Goal: Task Accomplishment & Management: Complete application form

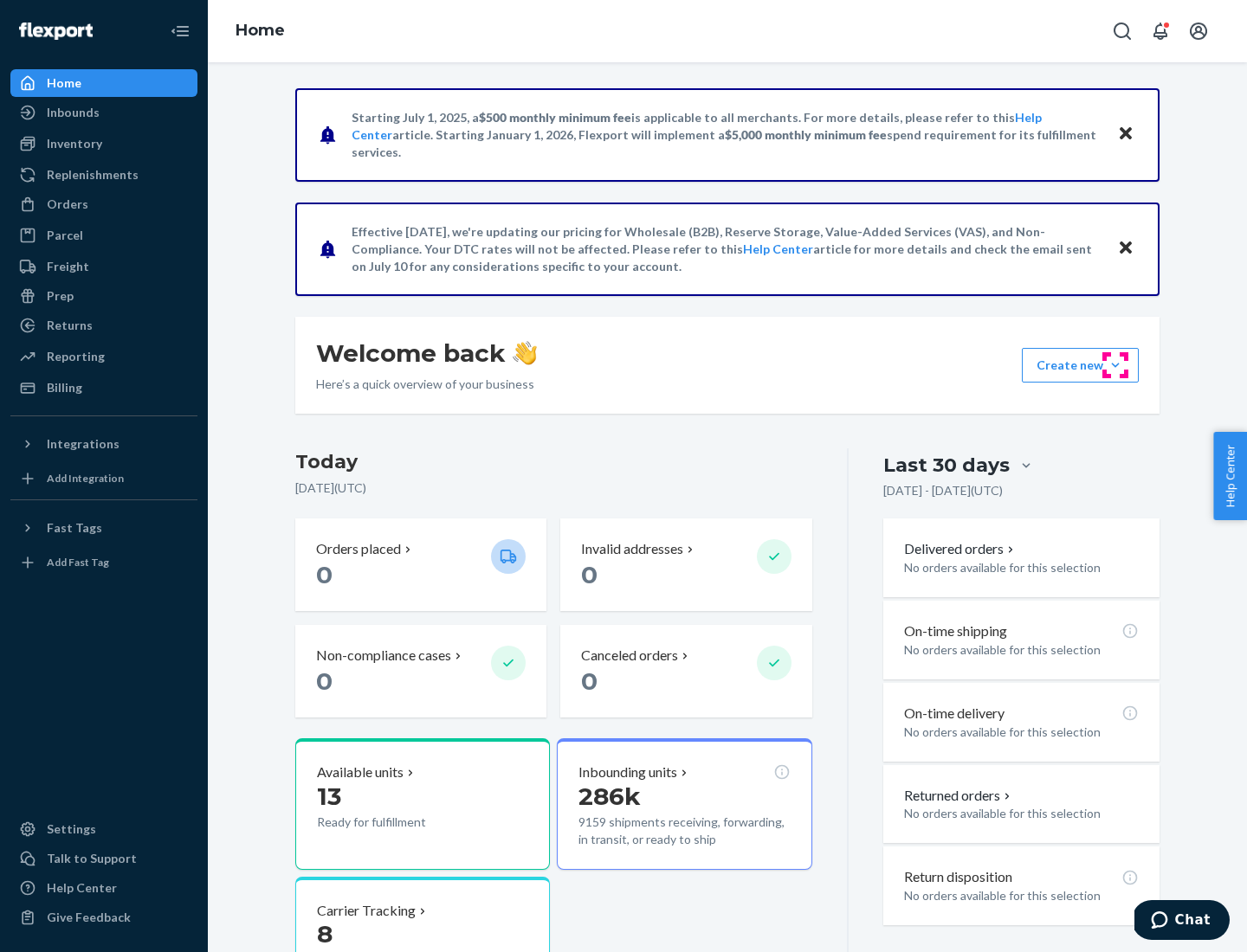
click at [1115, 365] on button "Create new Create new inbound Create new order Create new product" at bounding box center [1080, 365] width 117 height 34
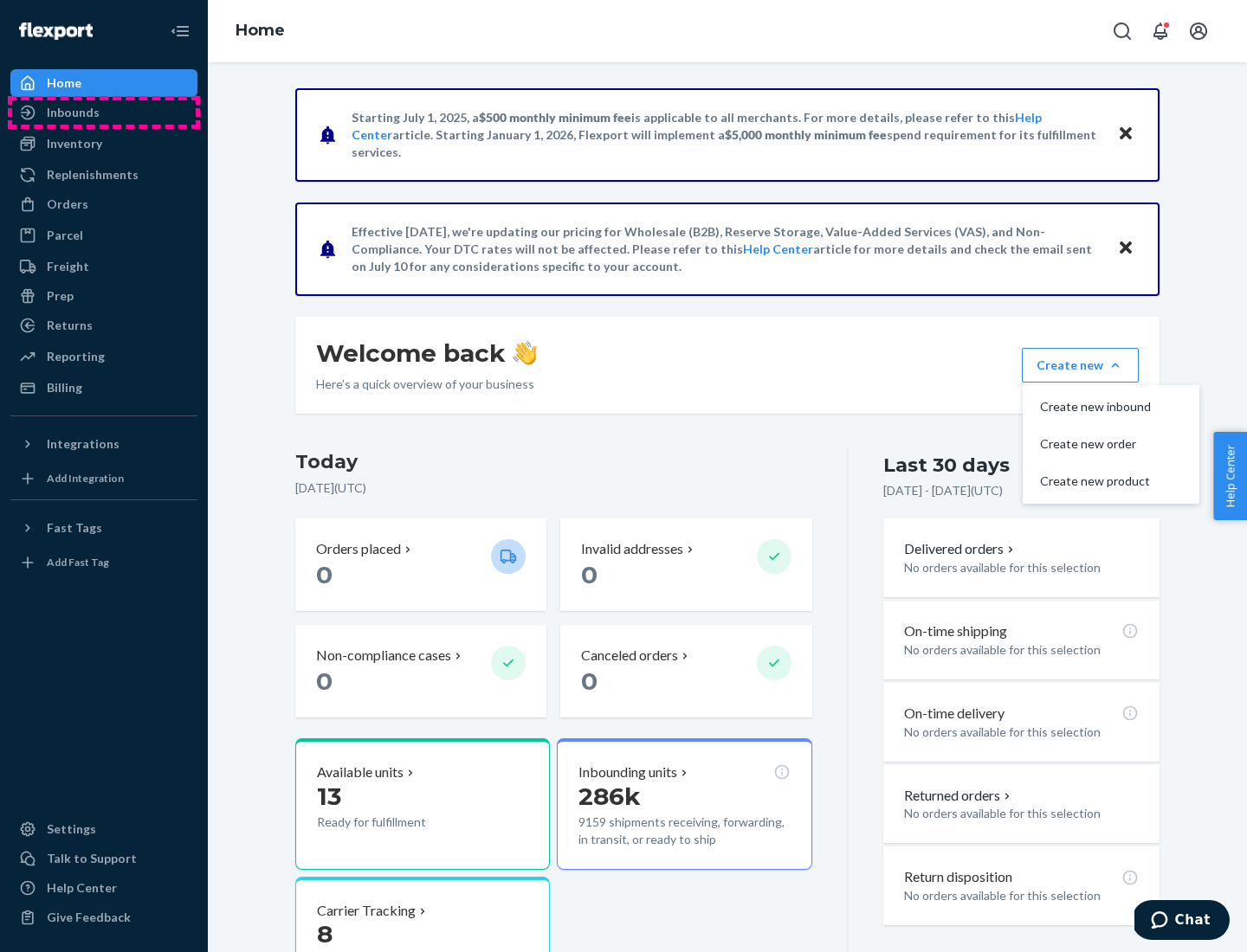
click at [104, 113] on div "Inbounds" at bounding box center [104, 112] width 184 height 24
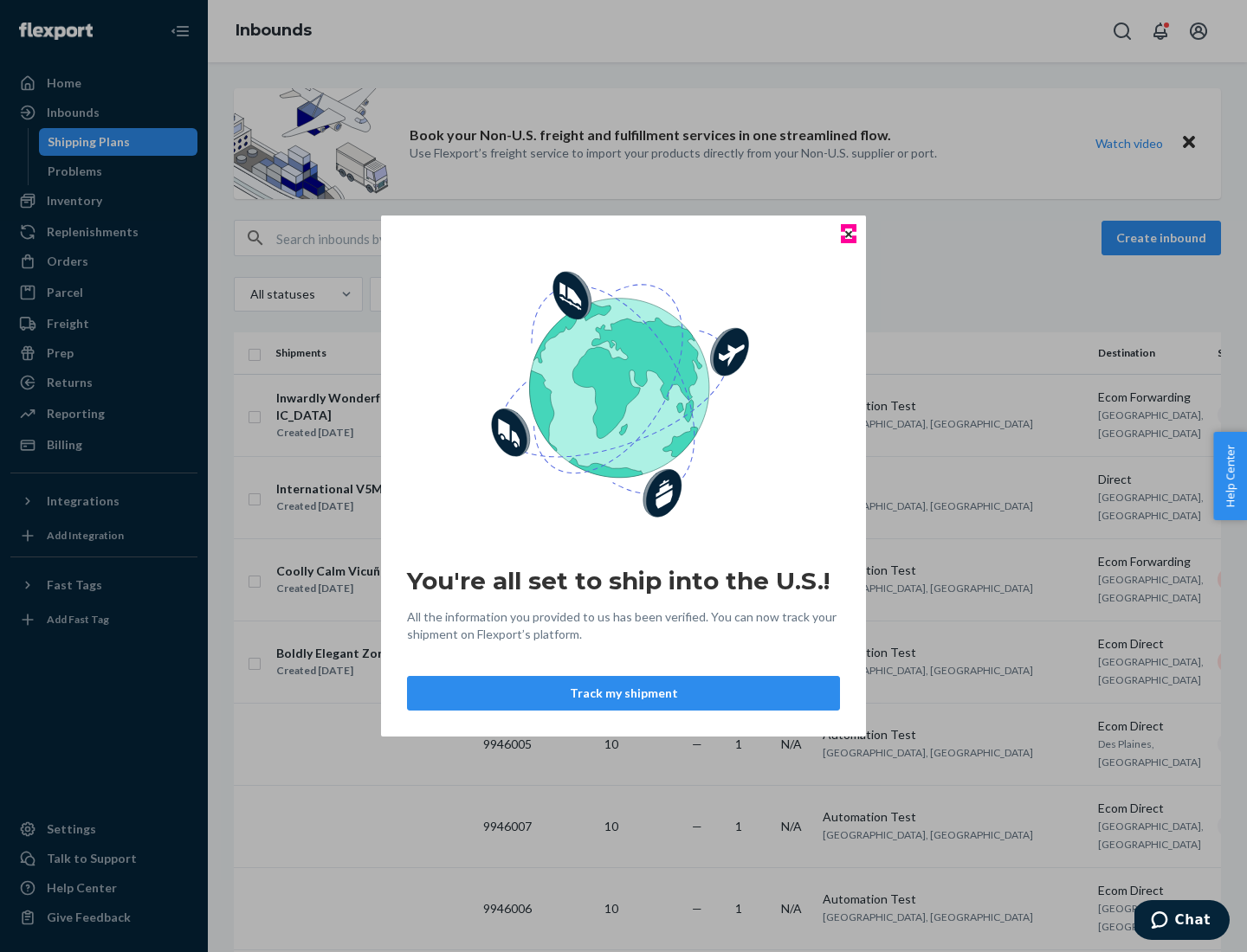
click at [848, 233] on icon "Close" at bounding box center [848, 233] width 7 height 7
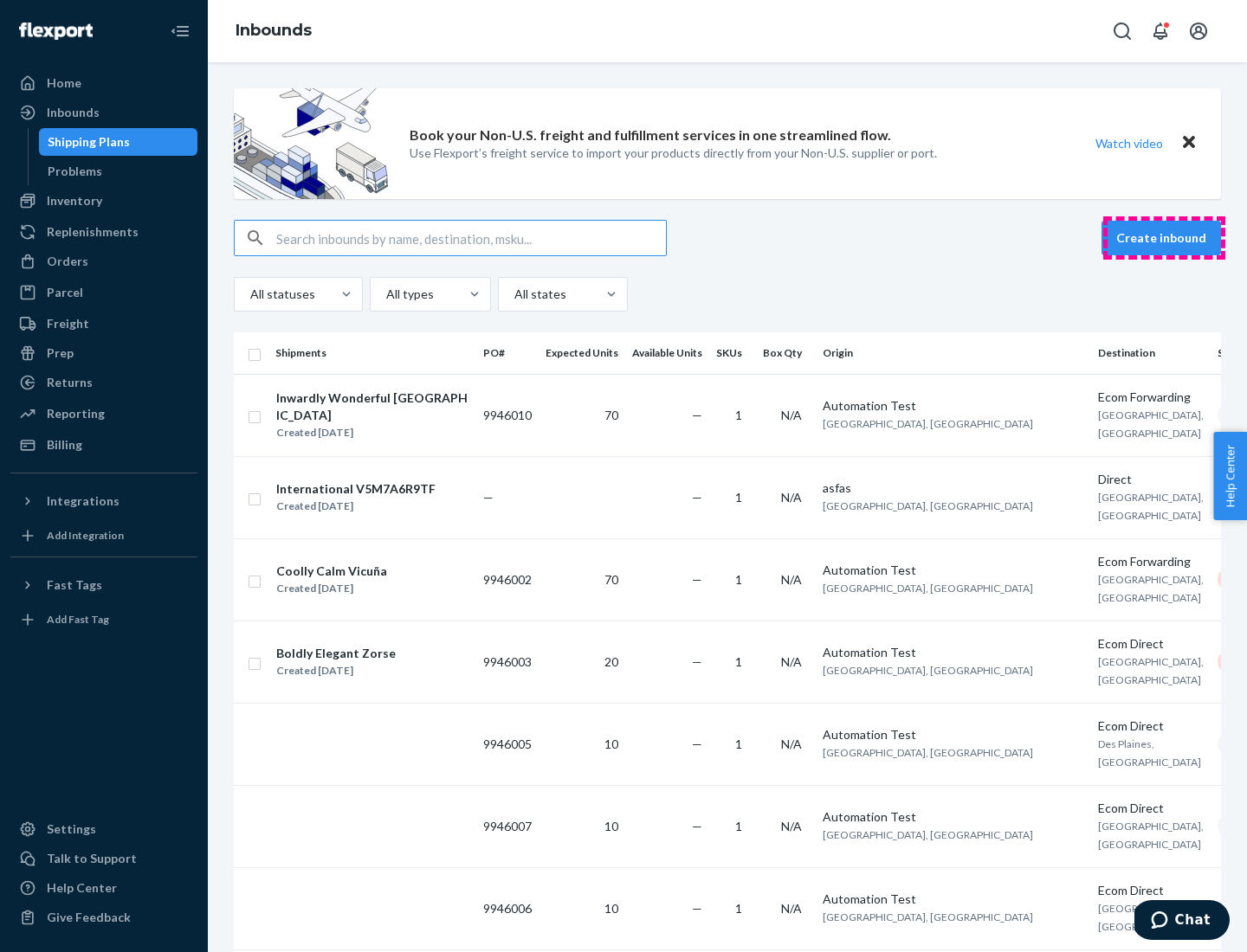
click at [1164, 238] on button "Create inbound" at bounding box center [1161, 238] width 120 height 34
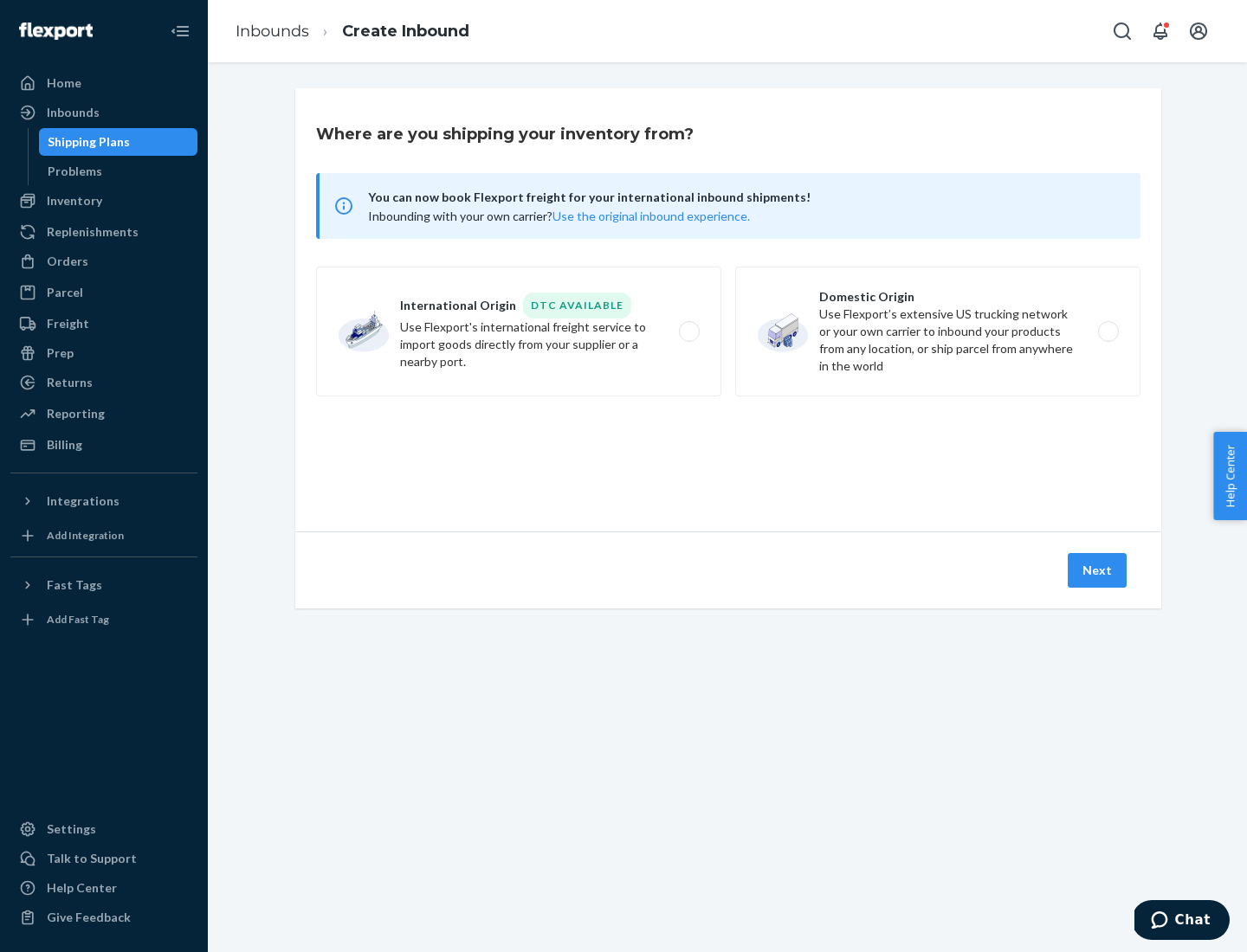
click at [938, 332] on label "Domestic Origin Use Flexport’s extensive US trucking network or your own carrie…" at bounding box center [937, 332] width 405 height 130
click at [1107, 332] on input "Domestic Origin Use Flexport’s extensive US trucking network or your own carrie…" at bounding box center [1113, 332] width 11 height 11
radio input "true"
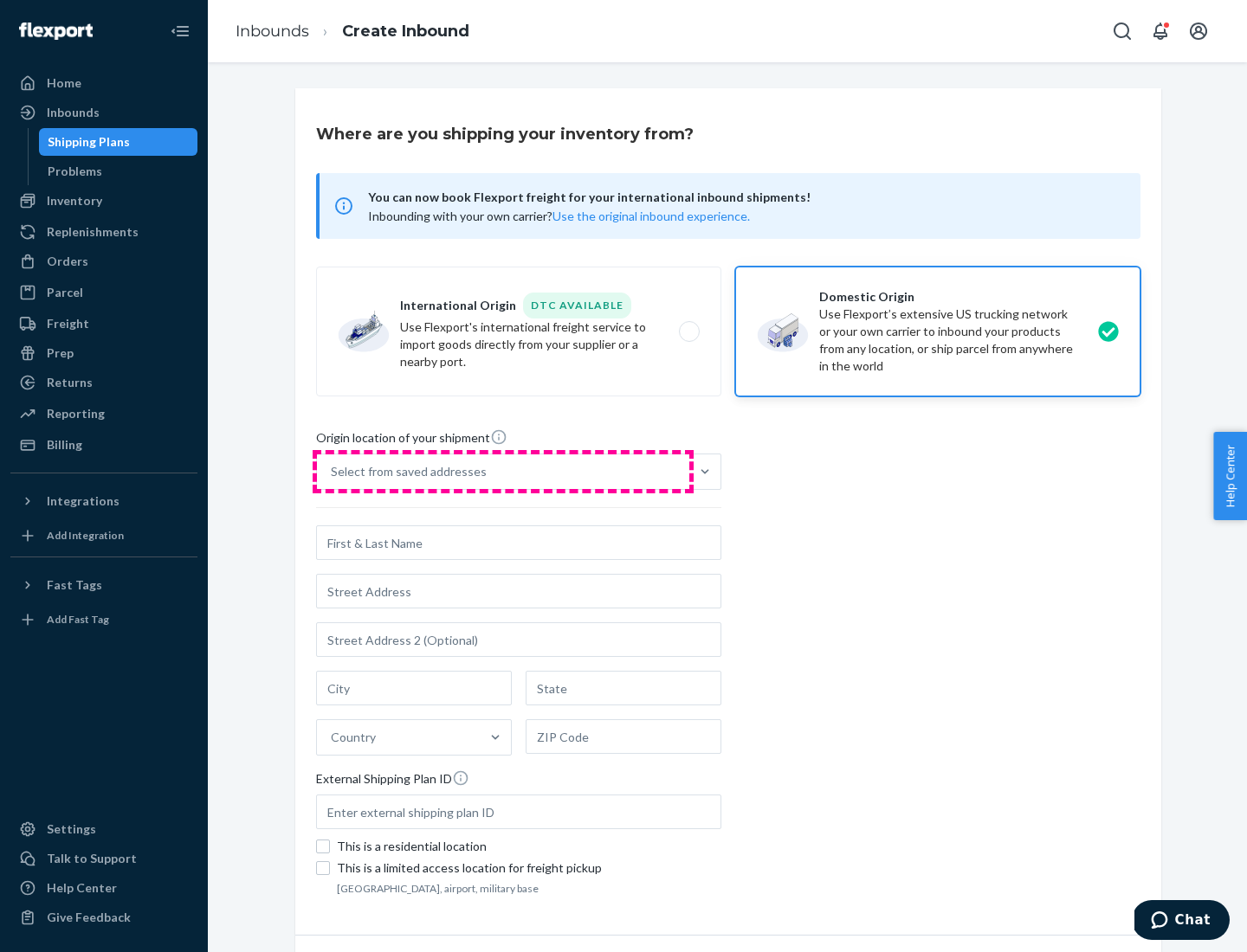
click at [503, 471] on div "Select from saved addresses" at bounding box center [503, 471] width 372 height 34
click at [333, 471] on input "Select from saved addresses" at bounding box center [332, 471] width 2 height 17
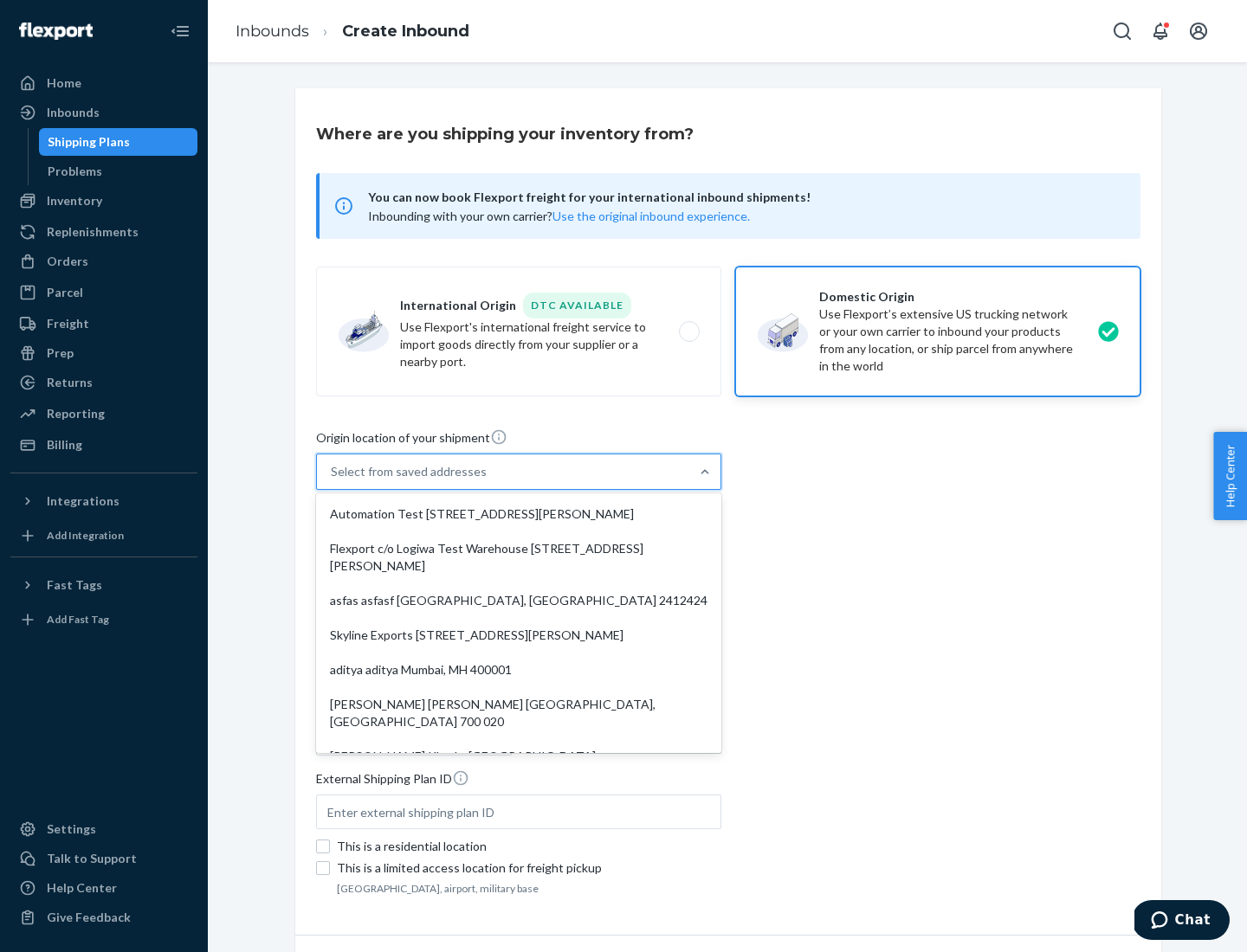
scroll to position [7, 0]
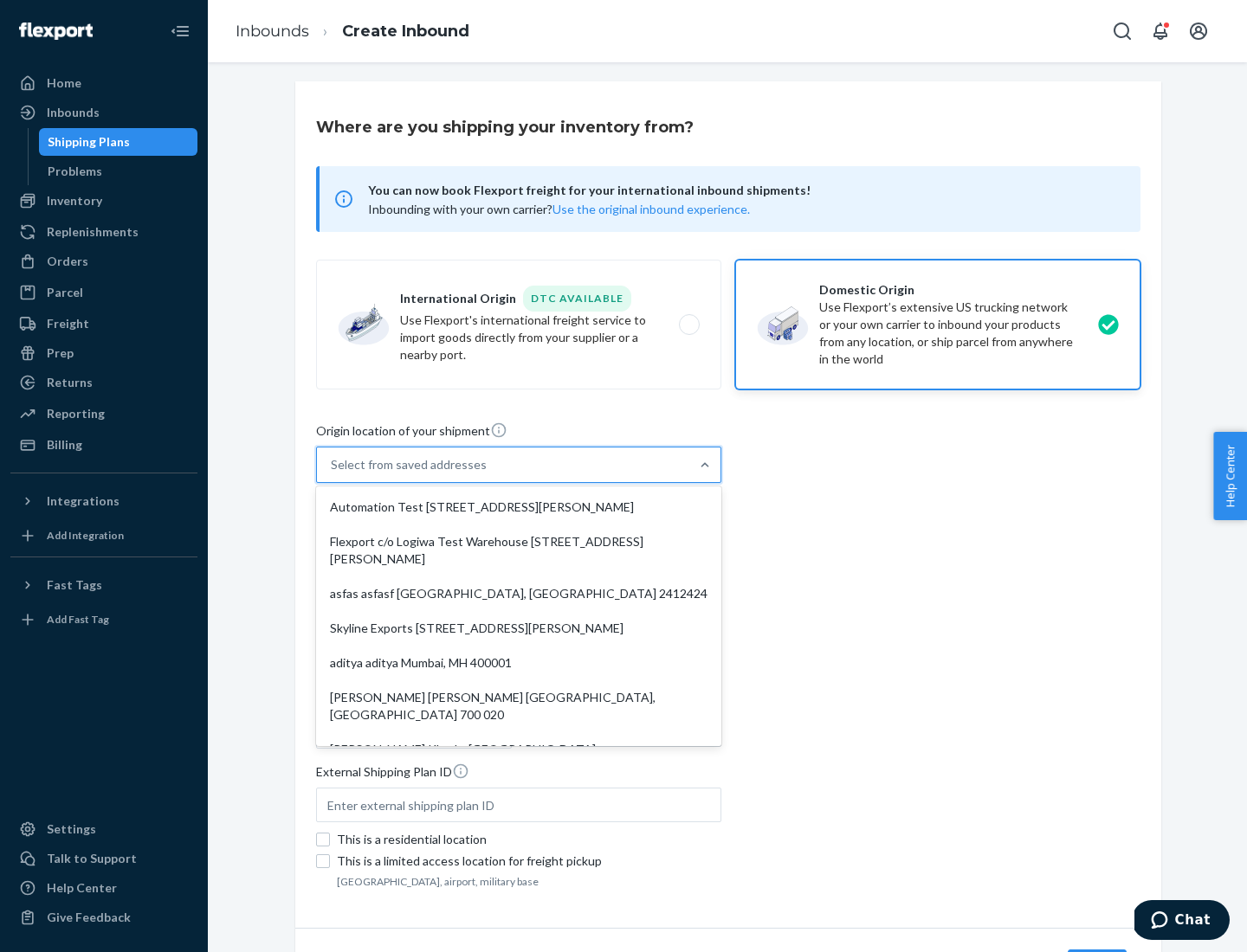
click at [518, 508] on div "Automation Test [STREET_ADDRESS][PERSON_NAME]" at bounding box center [518, 508] width 399 height 34
click at [333, 473] on input "option Automation Test [STREET_ADDRESS][PERSON_NAME]. 9 results available. Use …" at bounding box center [332, 464] width 2 height 17
type input "Automation Test"
type input "9th Floor"
type input "[GEOGRAPHIC_DATA]"
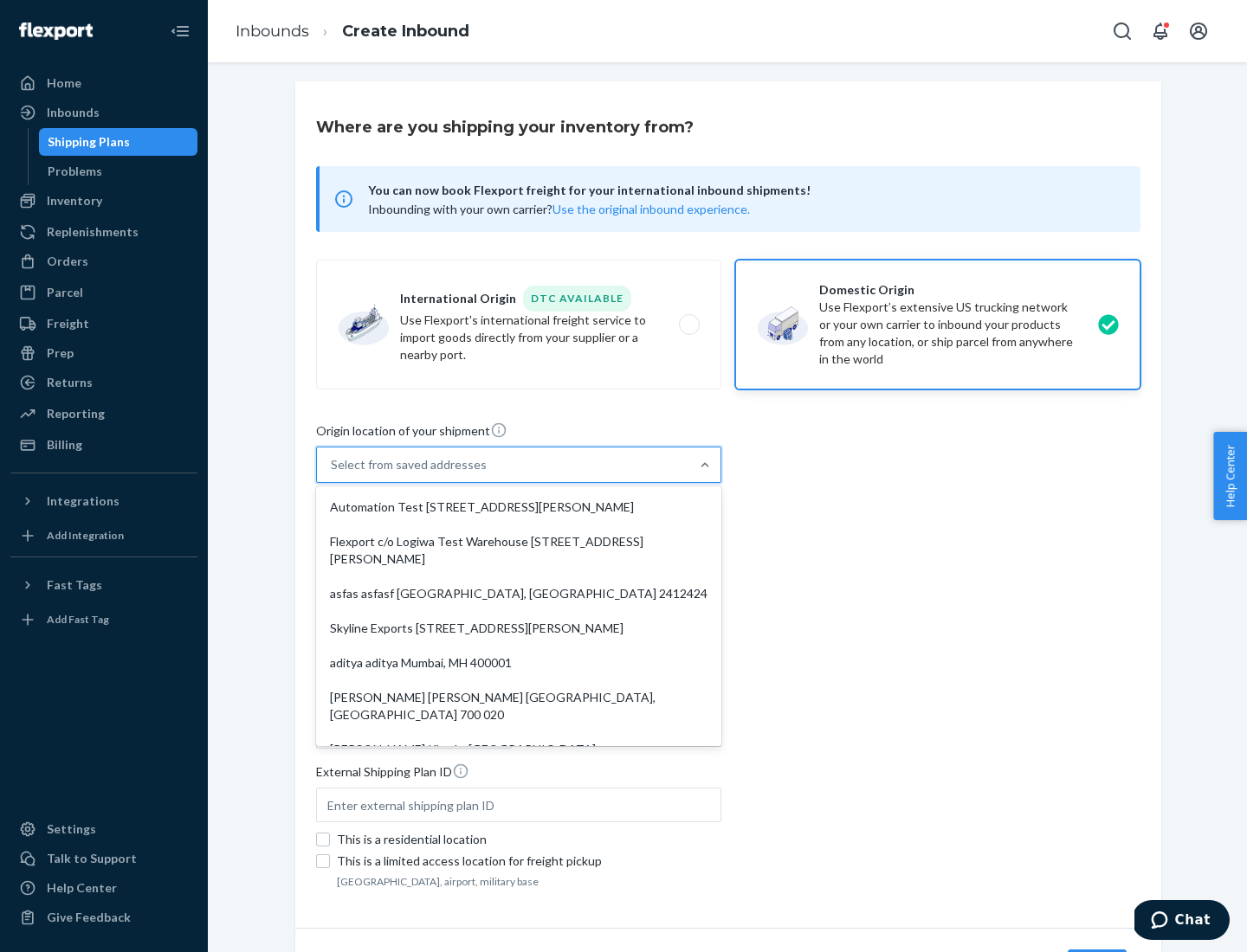
type input "CA"
type input "94104"
type input "[STREET_ADDRESS][PERSON_NAME]"
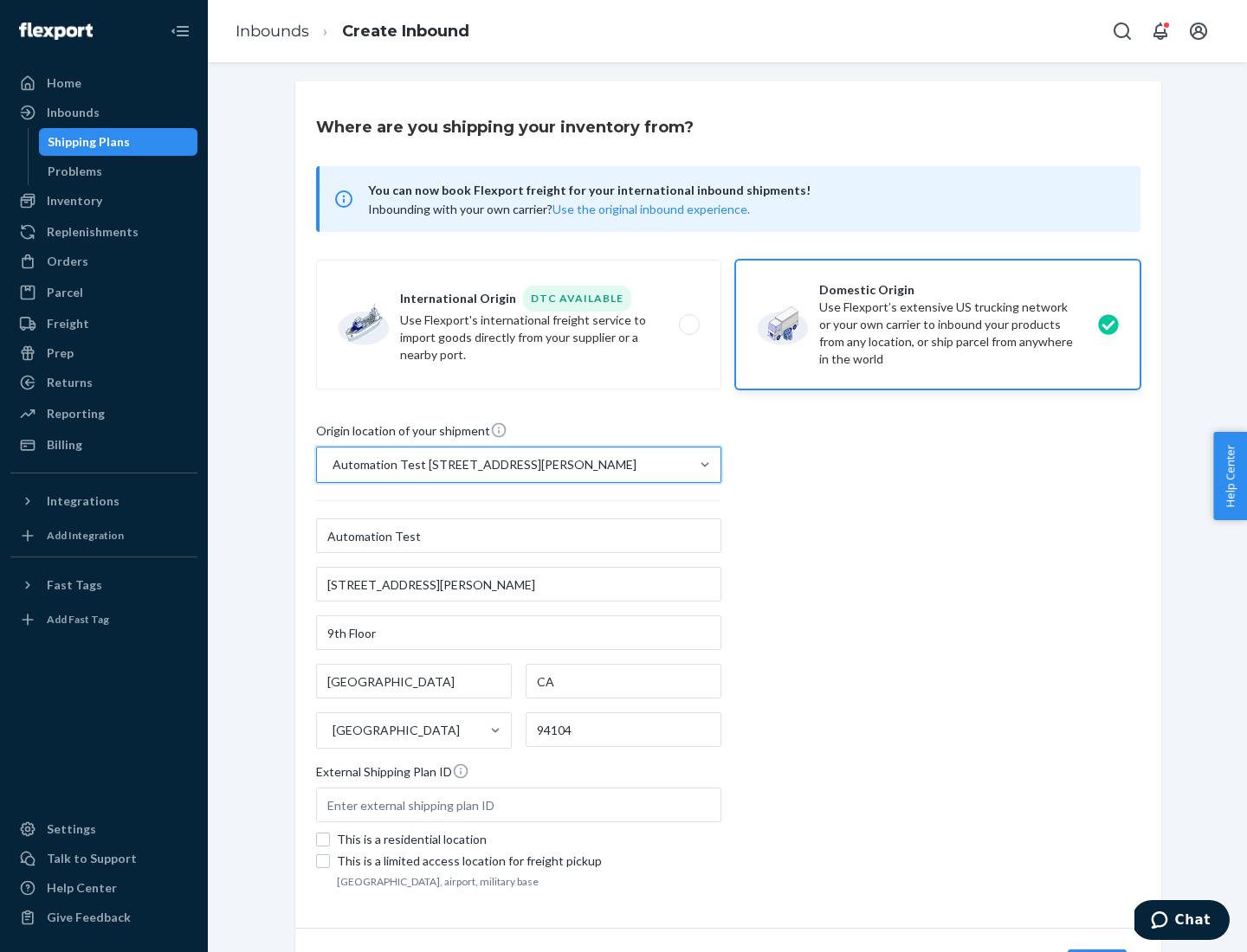
scroll to position [101, 0]
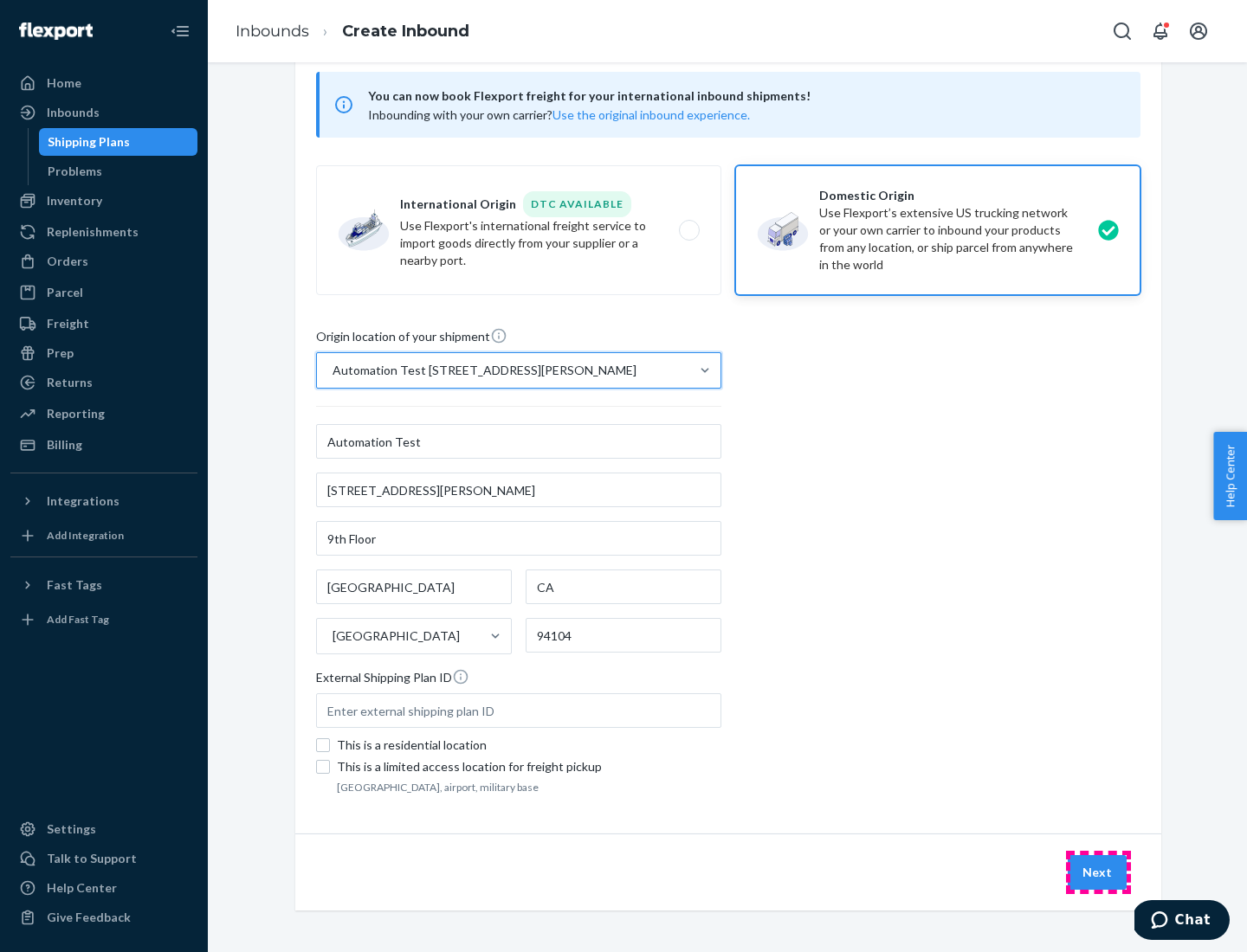
click at [1098, 873] on button "Next" at bounding box center [1096, 873] width 59 height 34
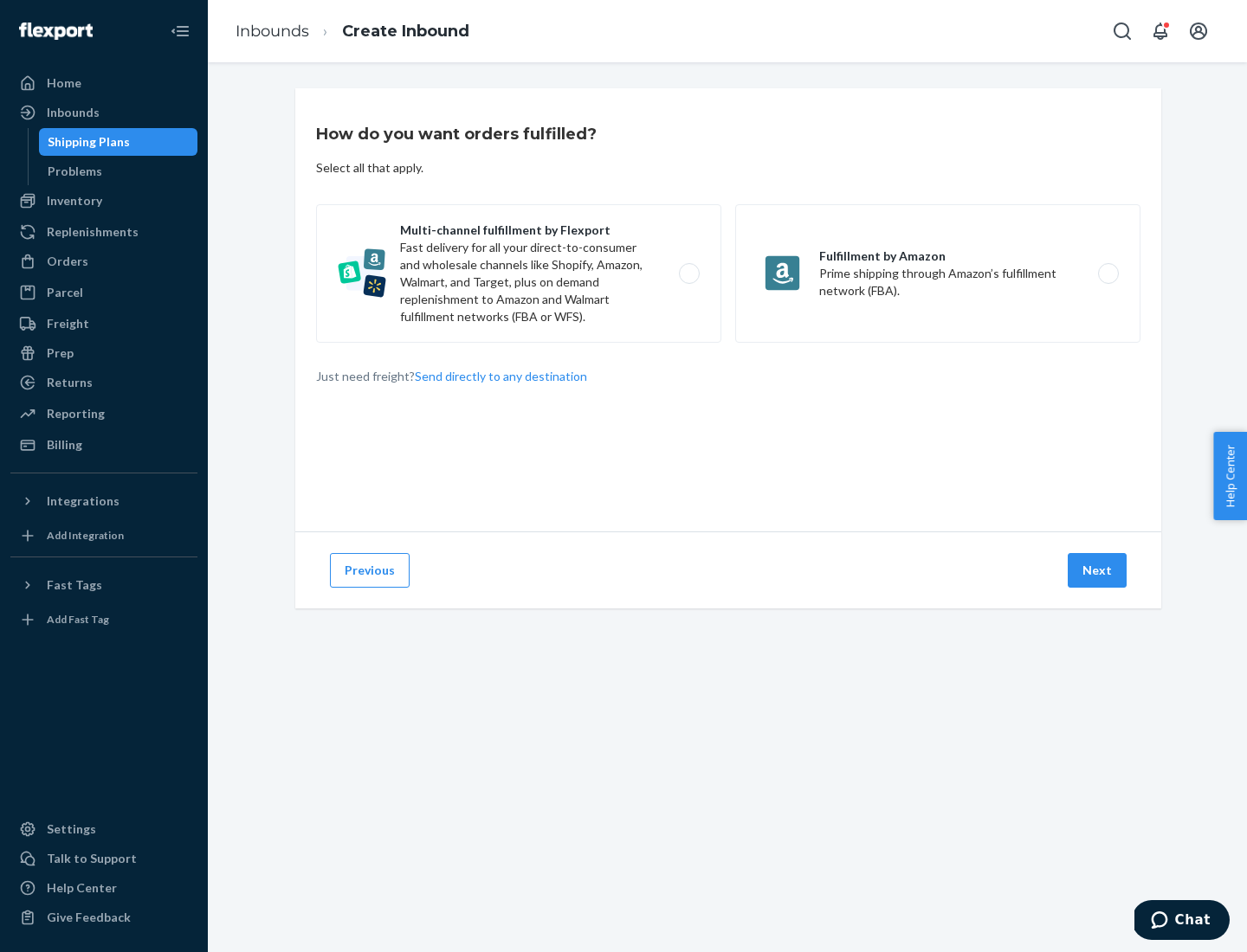
click at [518, 273] on label "Multi-channel fulfillment by Flexport Fast delivery for all your direct-to-cons…" at bounding box center [518, 274] width 405 height 139
click at [689, 273] on input "Multi-channel fulfillment by Flexport Fast delivery for all your direct-to-cons…" at bounding box center [694, 274] width 11 height 11
radio input "true"
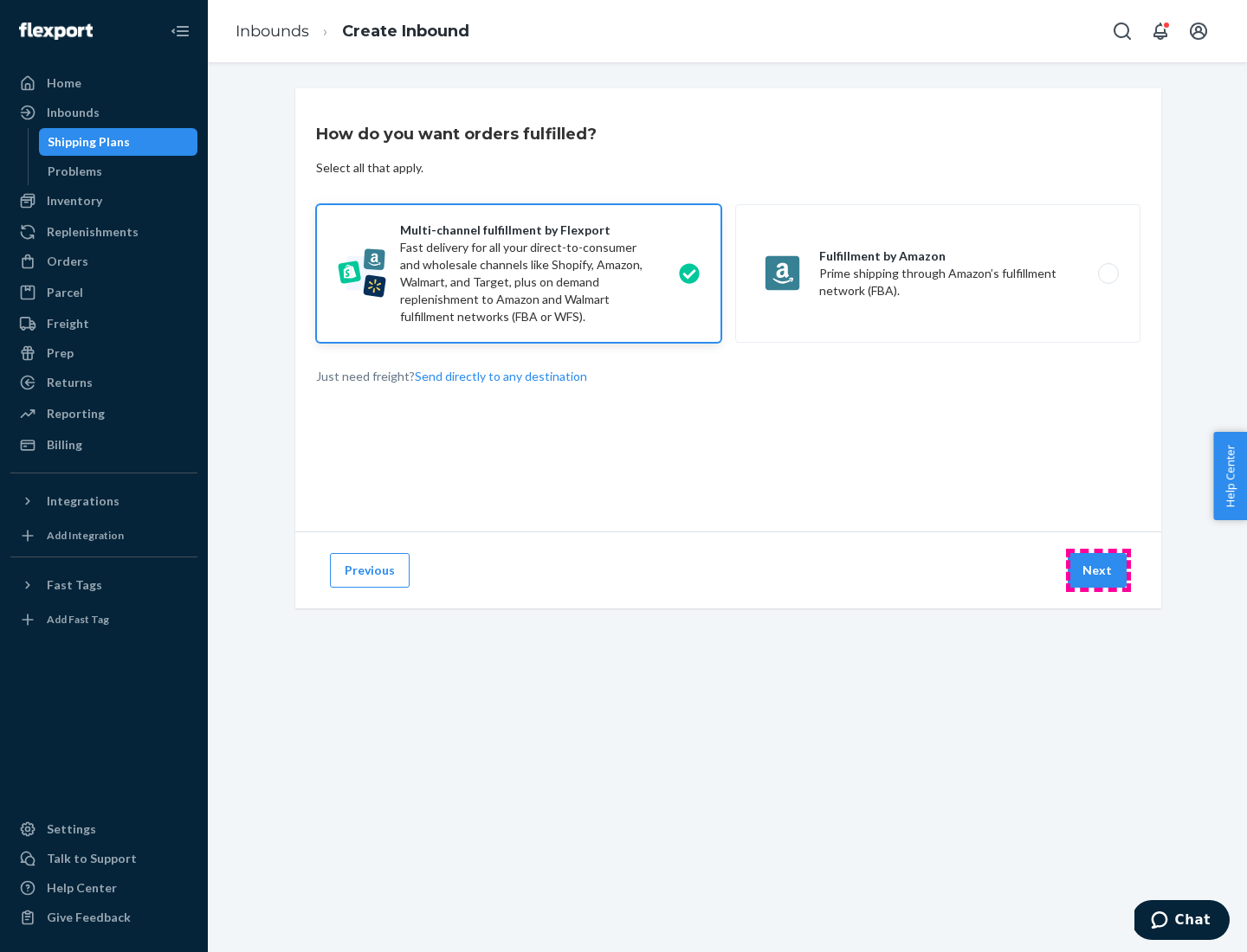
click at [1098, 571] on button "Next" at bounding box center [1096, 571] width 59 height 34
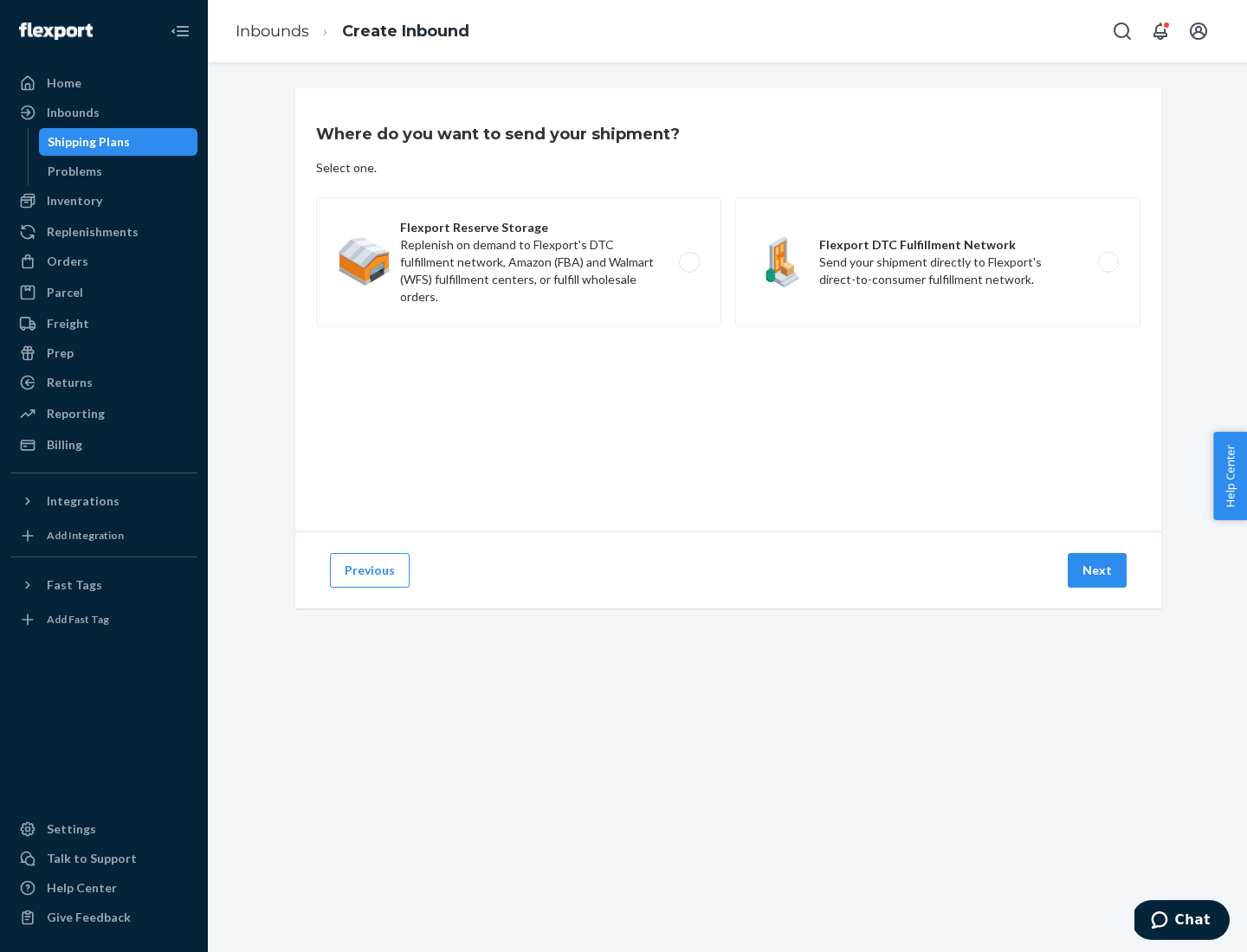
click at [518, 262] on label "Flexport Reserve Storage Replenish on demand to Flexport's DTC fulfillment netw…" at bounding box center [518, 262] width 405 height 130
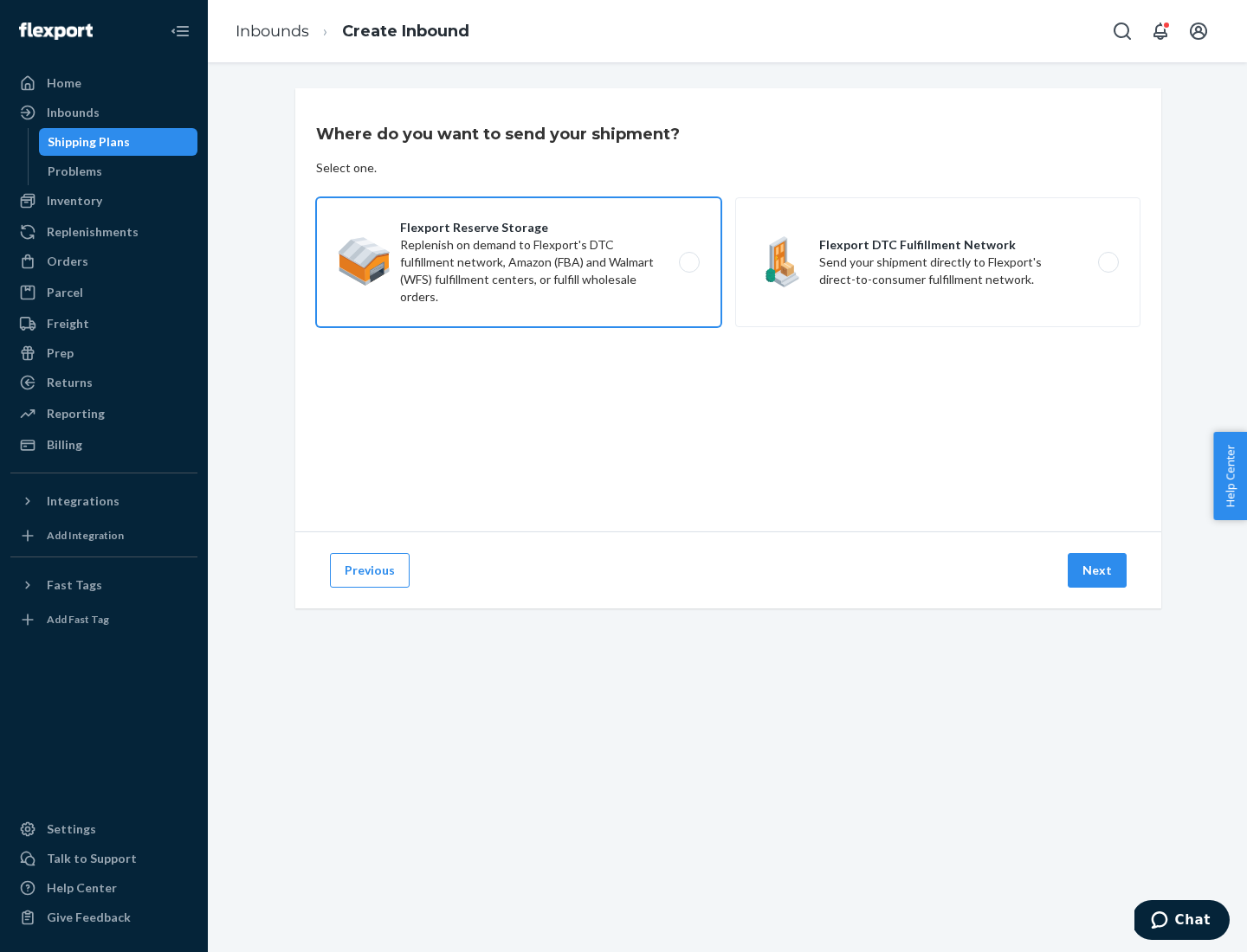
click at [689, 262] on input "Flexport Reserve Storage Replenish on demand to Flexport's DTC fulfillment netw…" at bounding box center [694, 262] width 11 height 11
radio input "true"
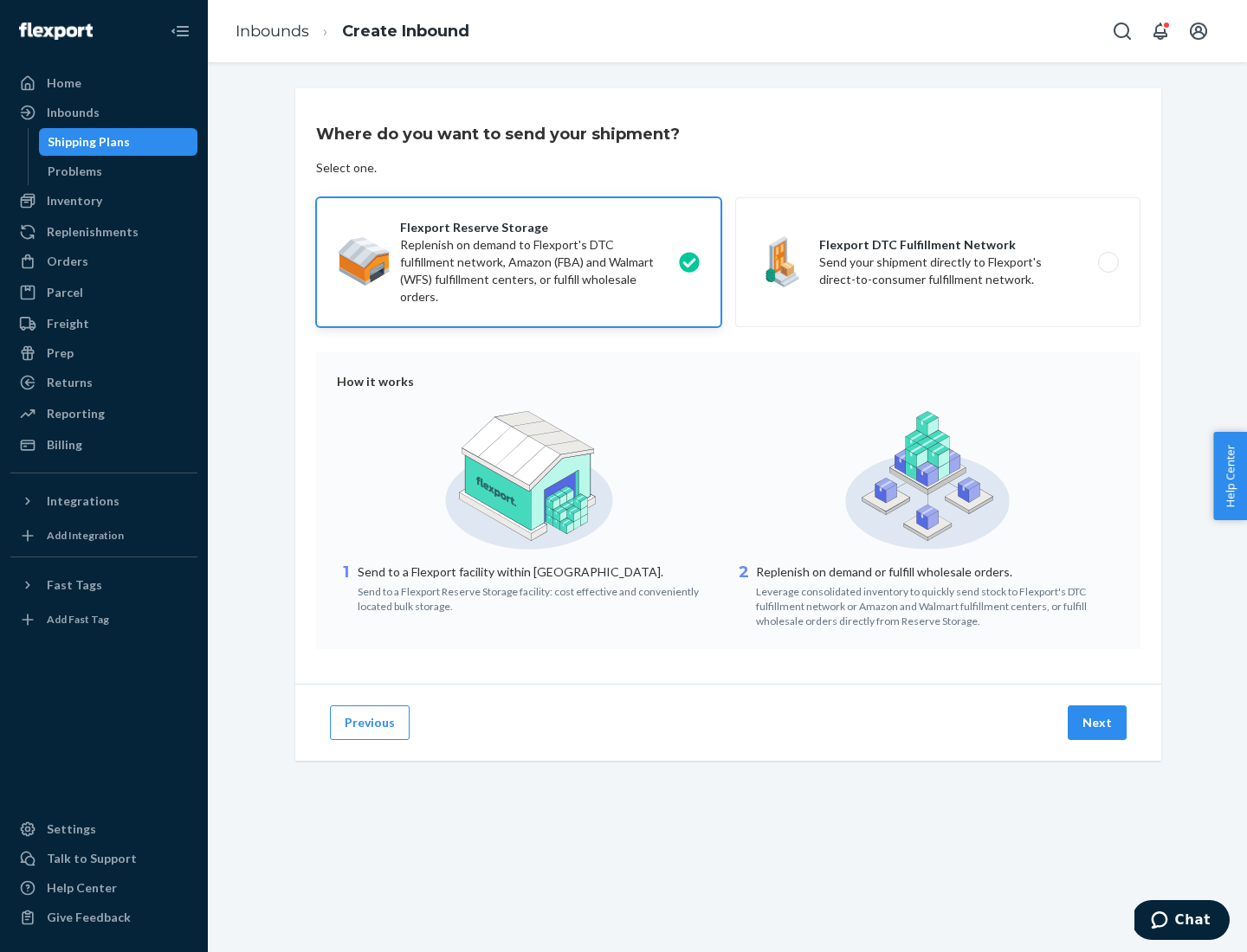
click at [1098, 723] on button "Next" at bounding box center [1096, 723] width 59 height 34
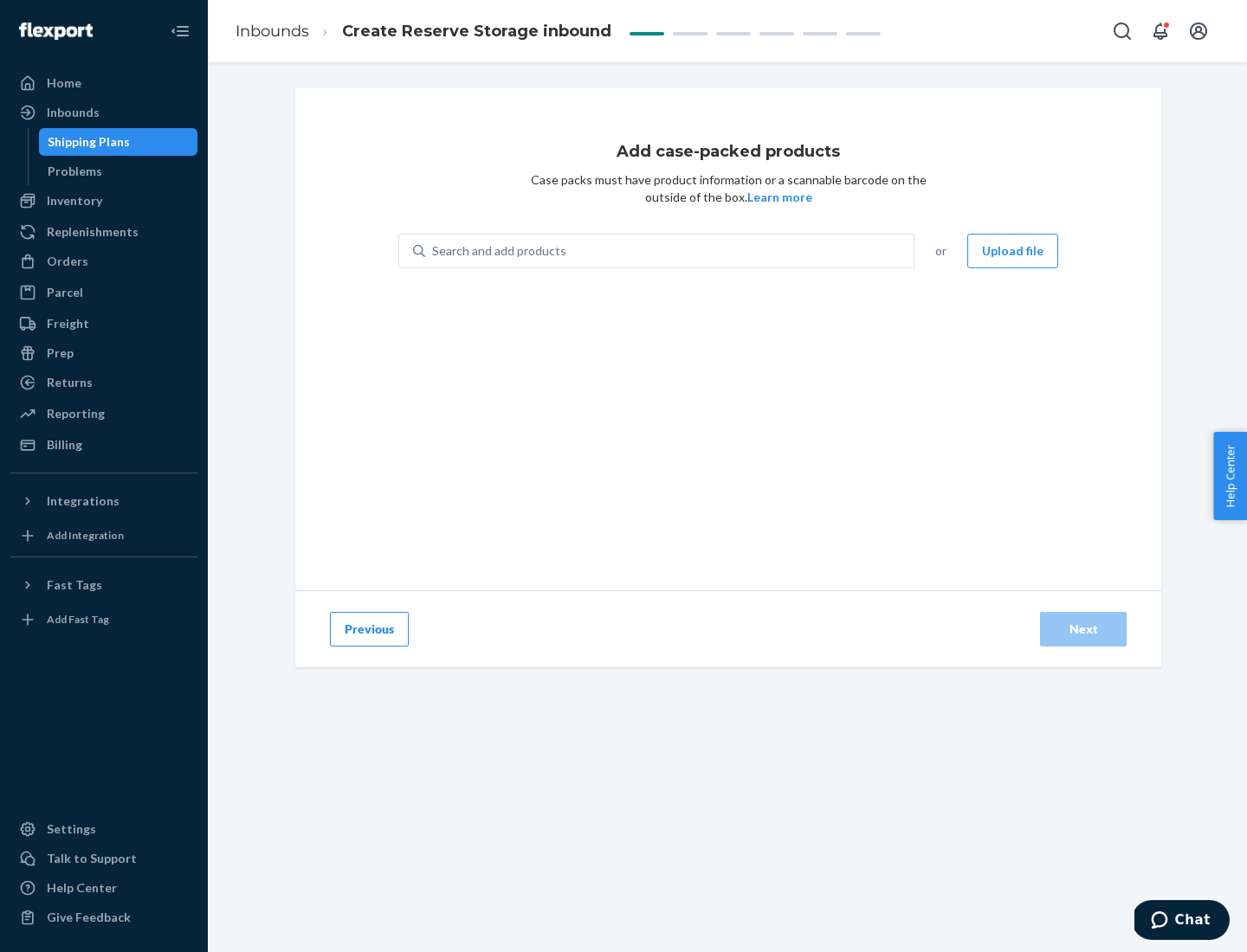
click at [670, 252] on div "Search and add products" at bounding box center [670, 251] width 489 height 32
click at [434, 252] on input "Search and add products" at bounding box center [433, 251] width 2 height 17
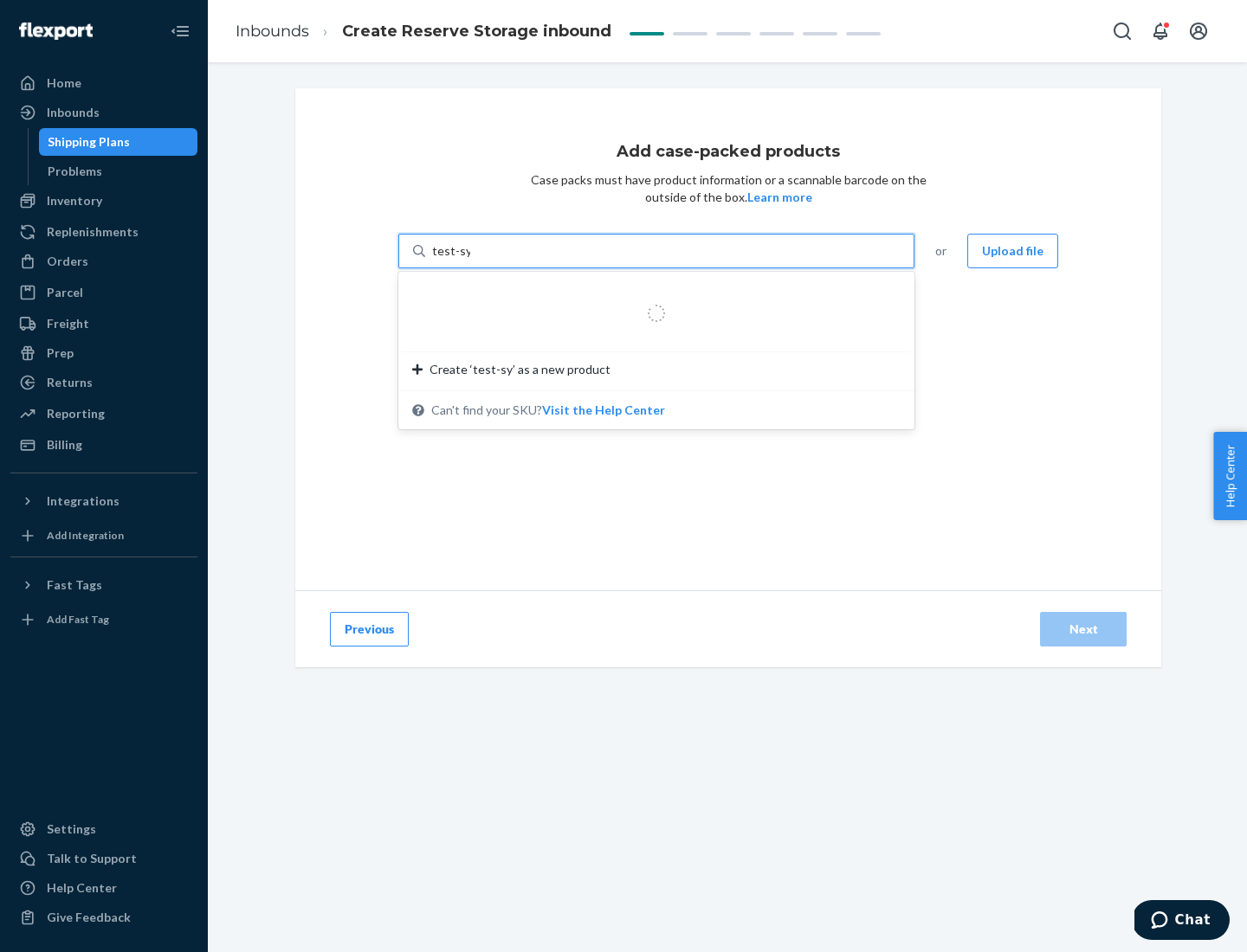
type input "test-syn"
click at [650, 293] on div "test - syn - test" at bounding box center [649, 292] width 474 height 17
click at [477, 260] on input "test-syn" at bounding box center [454, 251] width 45 height 17
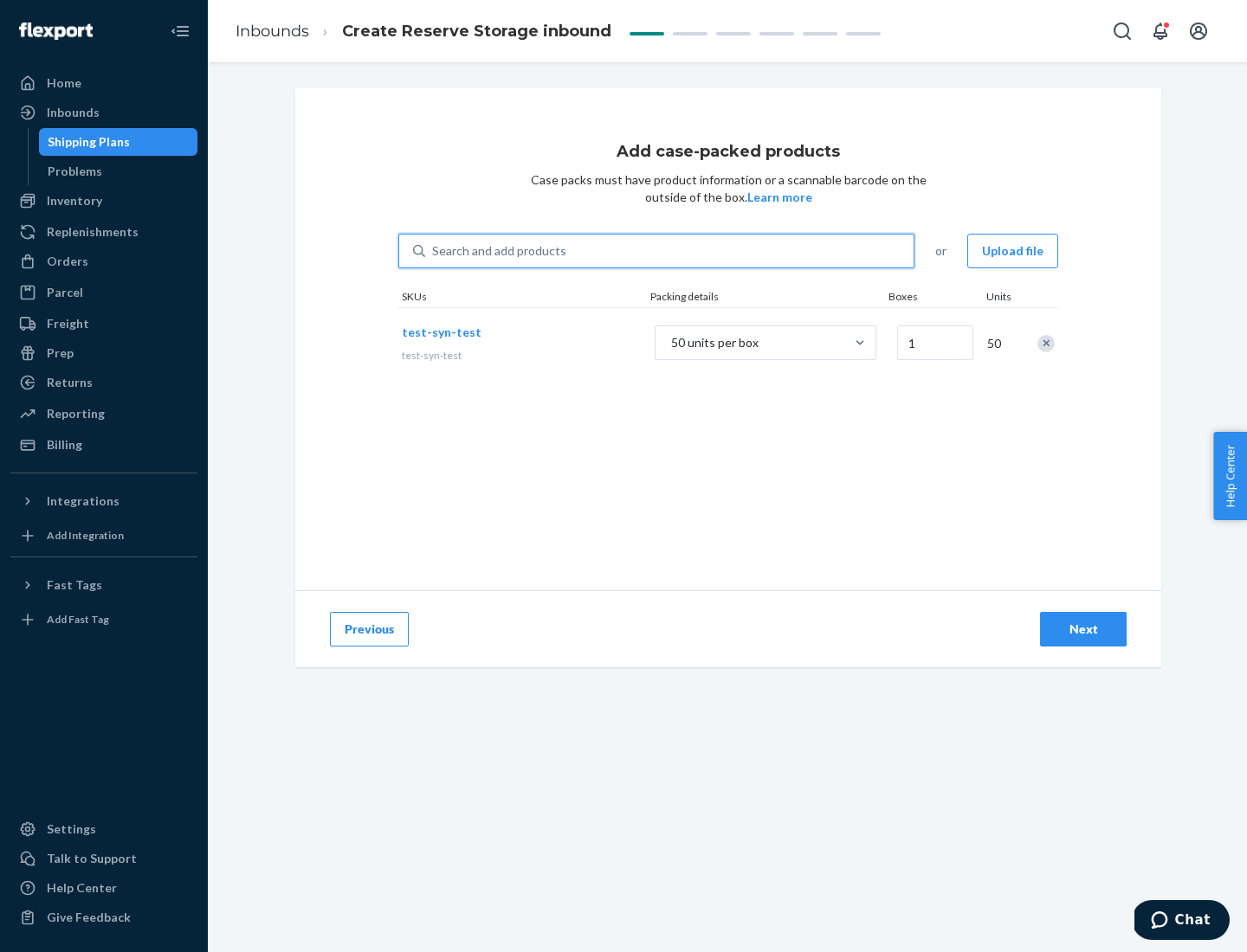
type input "1"
click at [1083, 629] on div "Next" at bounding box center [1083, 629] width 57 height 17
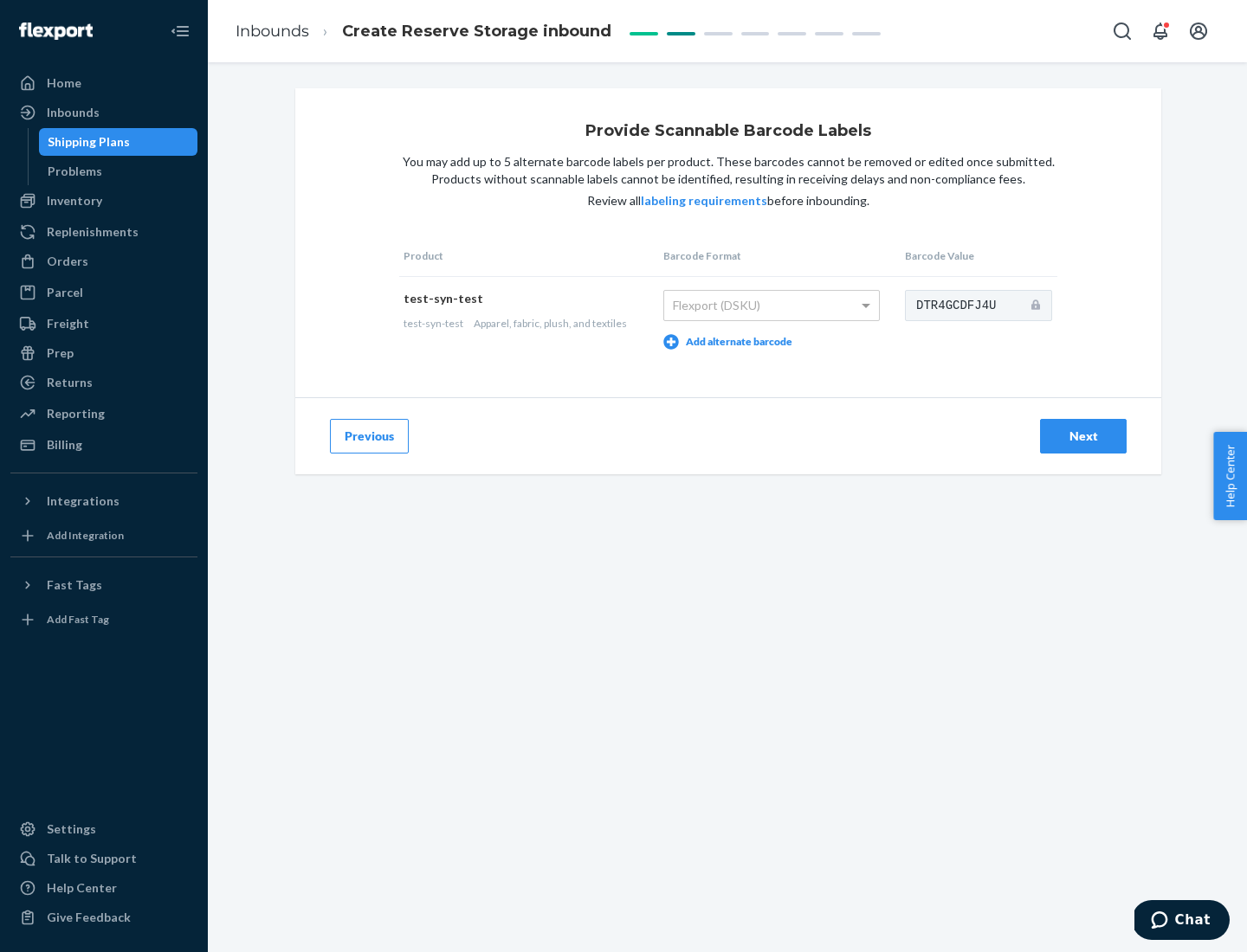
click at [1083, 435] on div "Next" at bounding box center [1083, 435] width 57 height 17
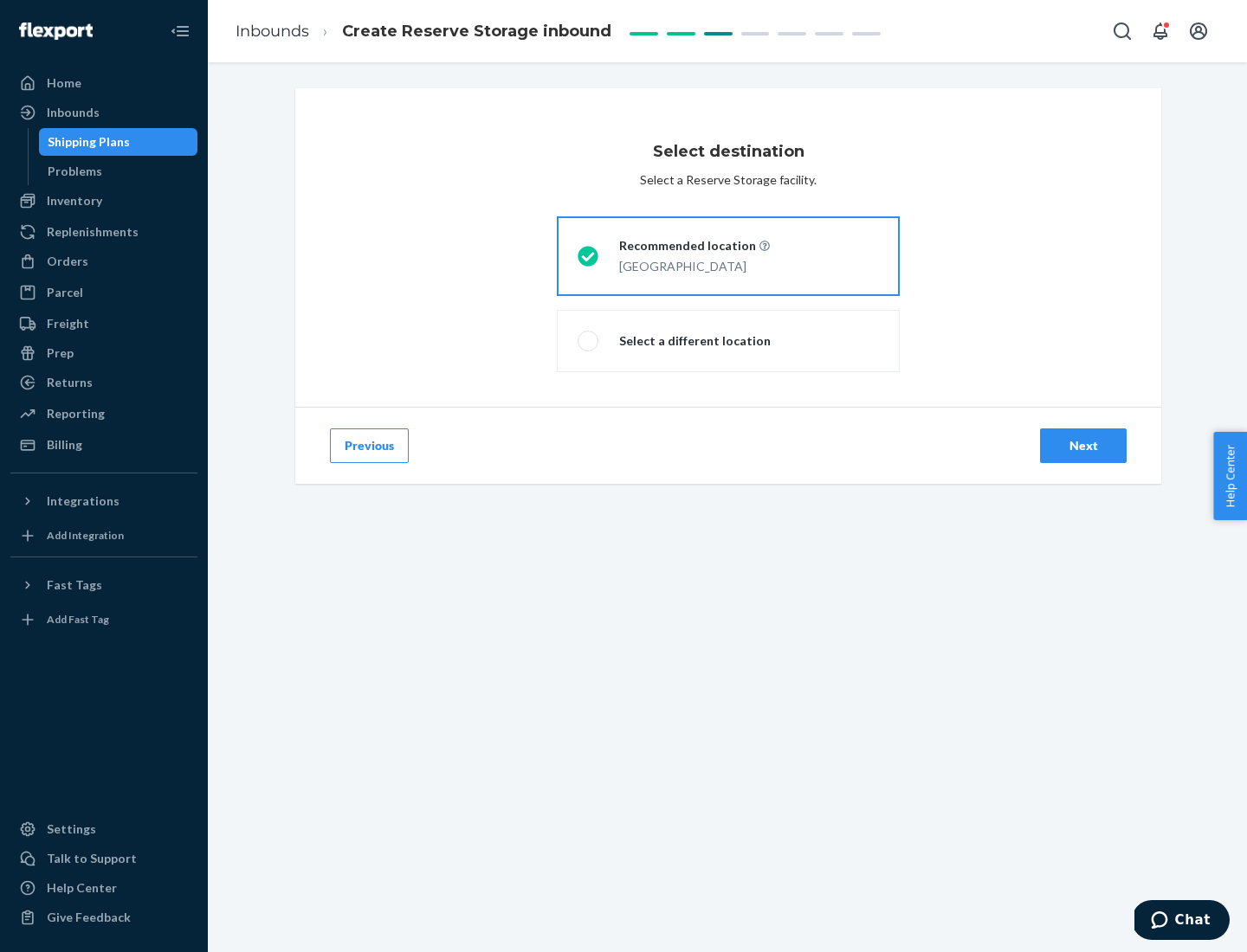
click at [1083, 446] on div "Next" at bounding box center [1083, 445] width 57 height 17
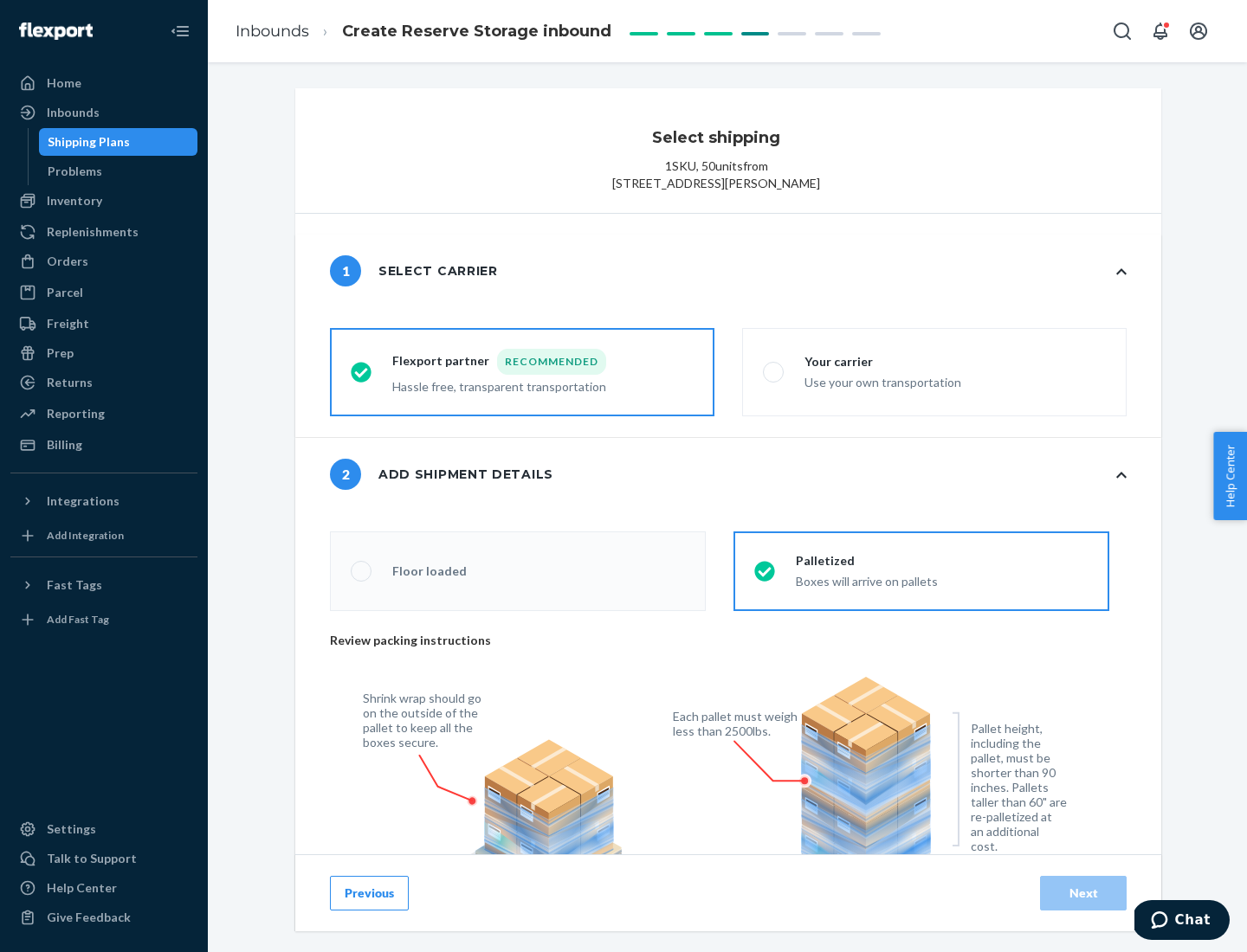
radio input "false"
type input "1"
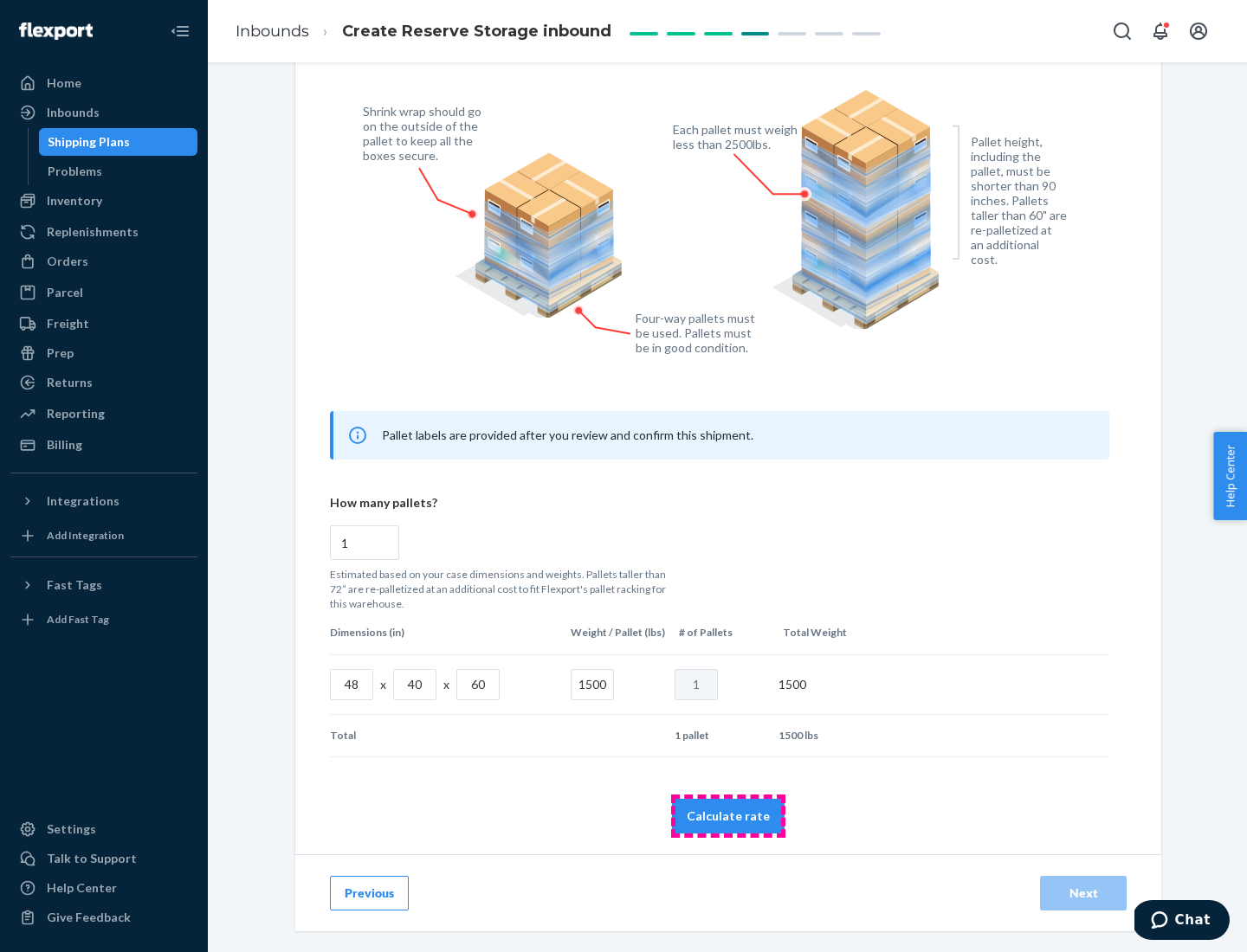
click at [729, 816] on button "Calculate rate" at bounding box center [728, 816] width 113 height 34
radio input "false"
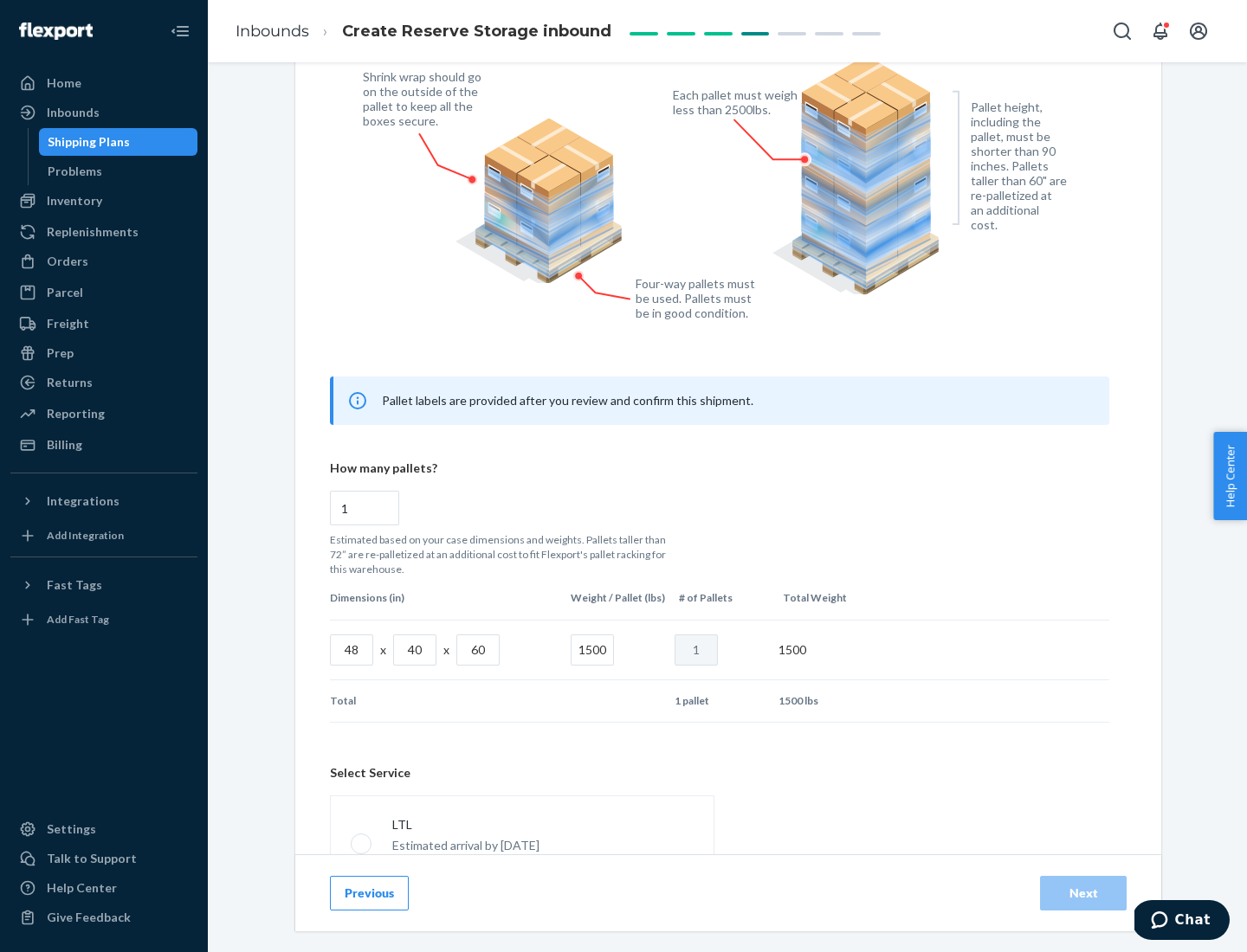
scroll to position [765, 0]
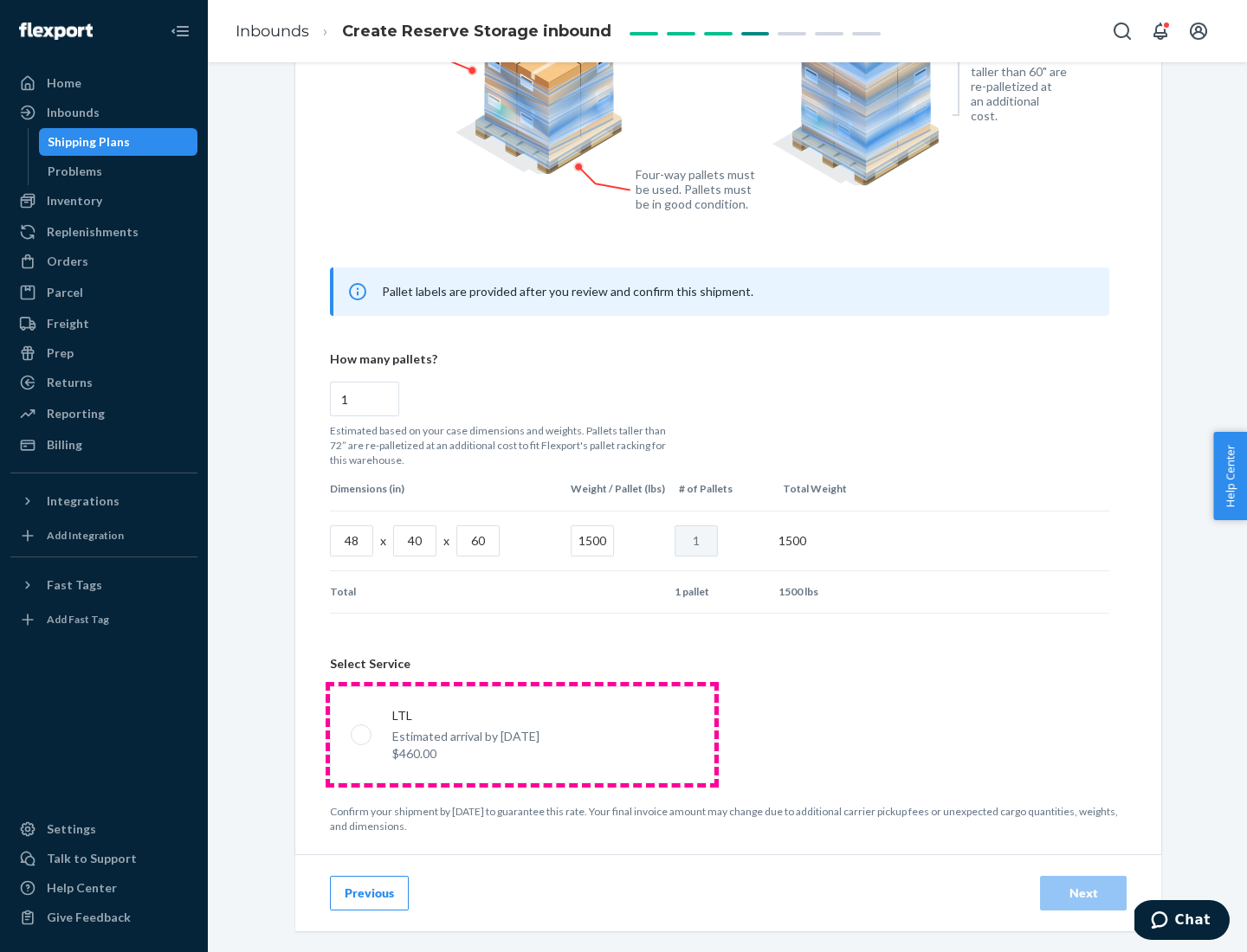
click at [521, 734] on p "Estimated arrival by [DATE]" at bounding box center [465, 737] width 147 height 17
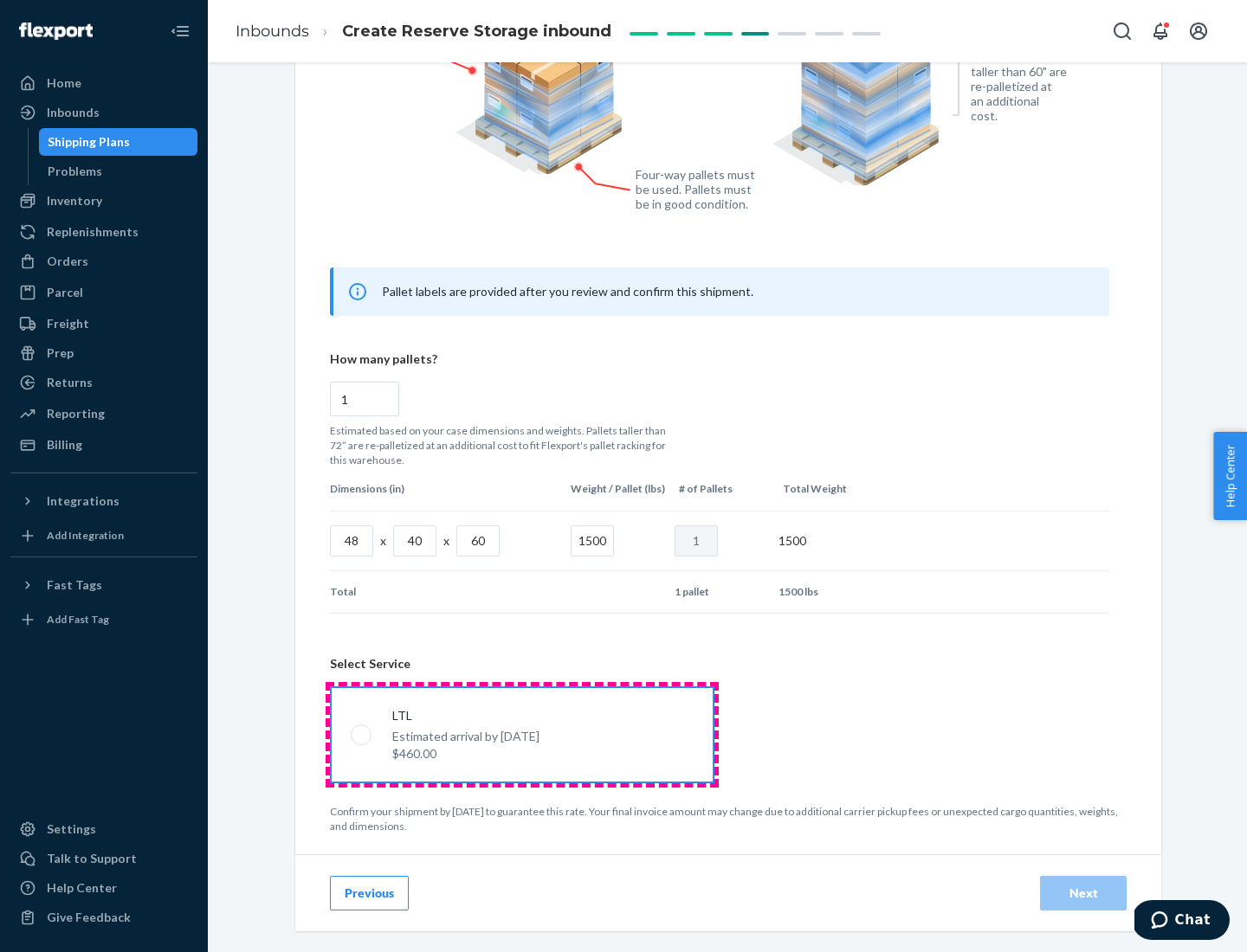
click at [362, 734] on input "LTL Estimated arrival by [DATE] $460.00" at bounding box center [356, 735] width 11 height 11
radio input "true"
radio input "false"
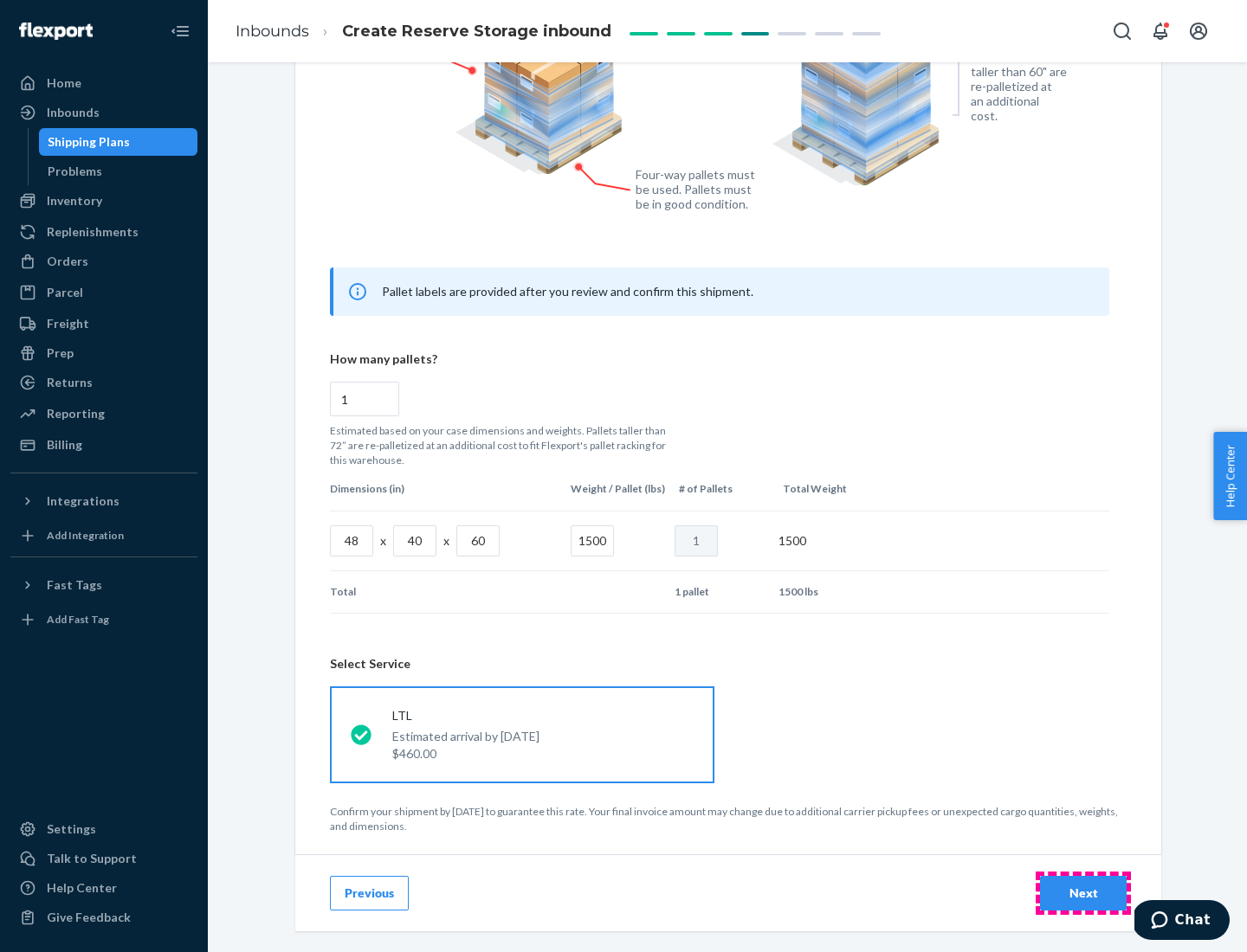
click at [1083, 892] on div "Next" at bounding box center [1083, 893] width 57 height 17
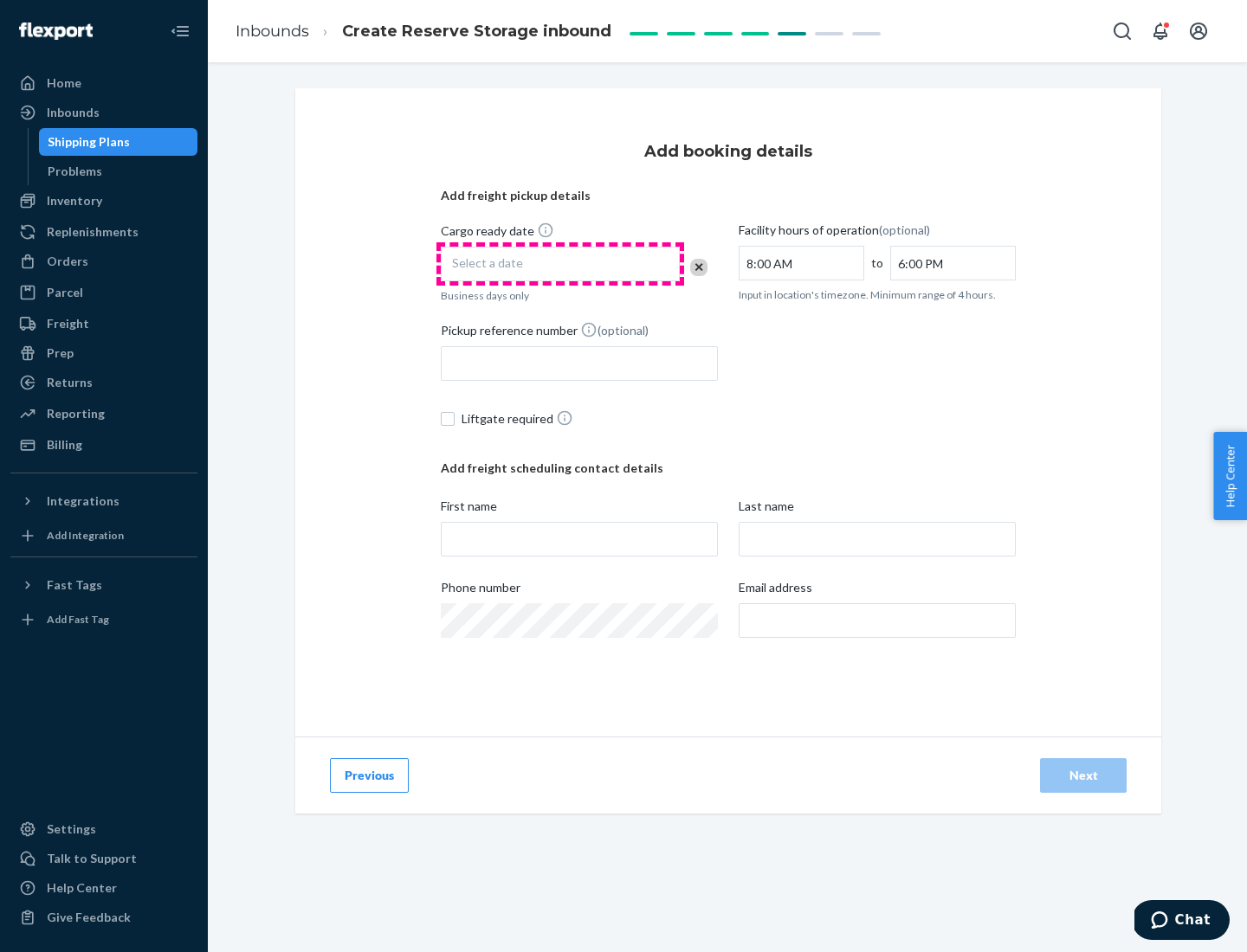
click at [560, 264] on div "Select a date" at bounding box center [560, 264] width 239 height 34
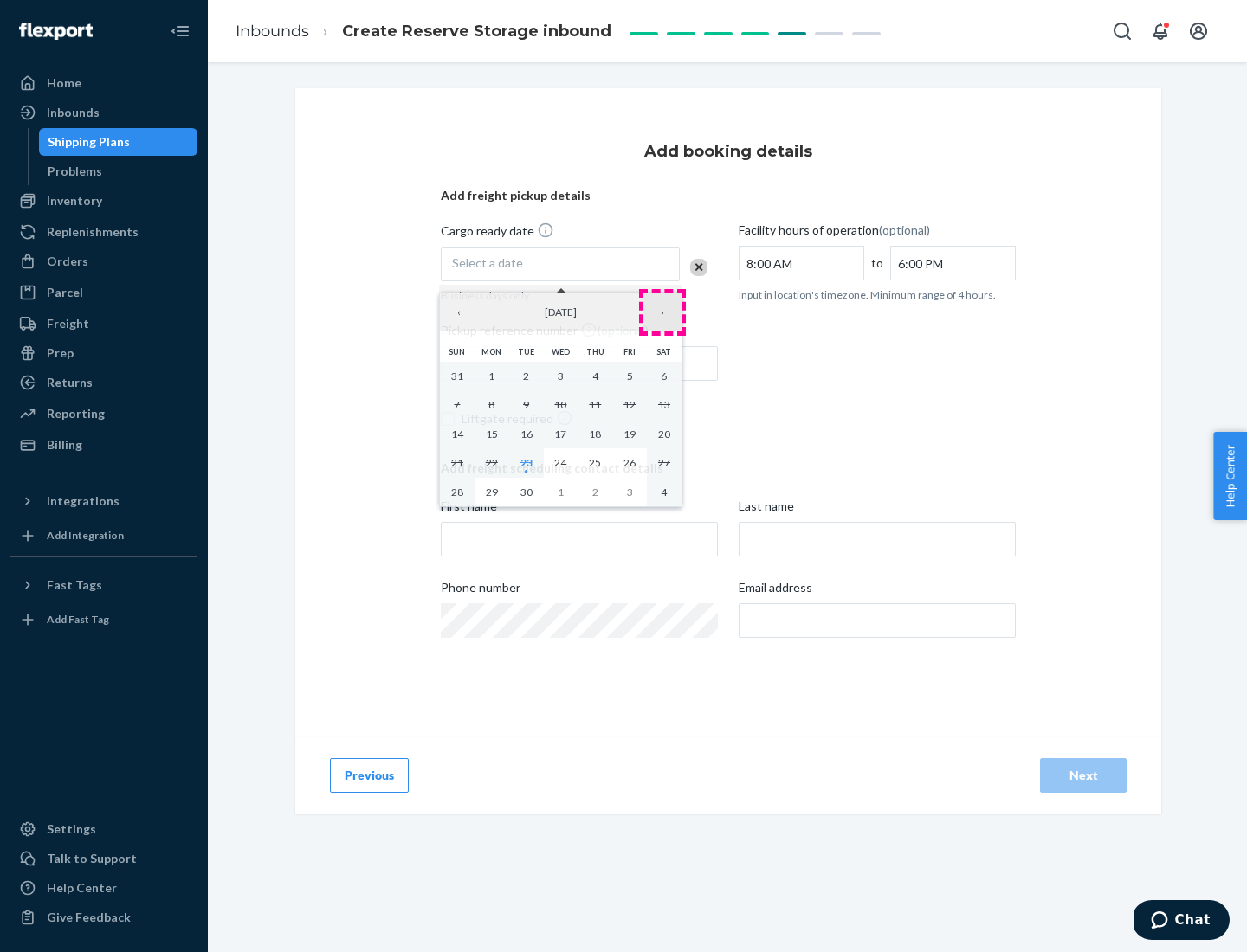
click at [663, 313] on button "›" at bounding box center [663, 313] width 38 height 38
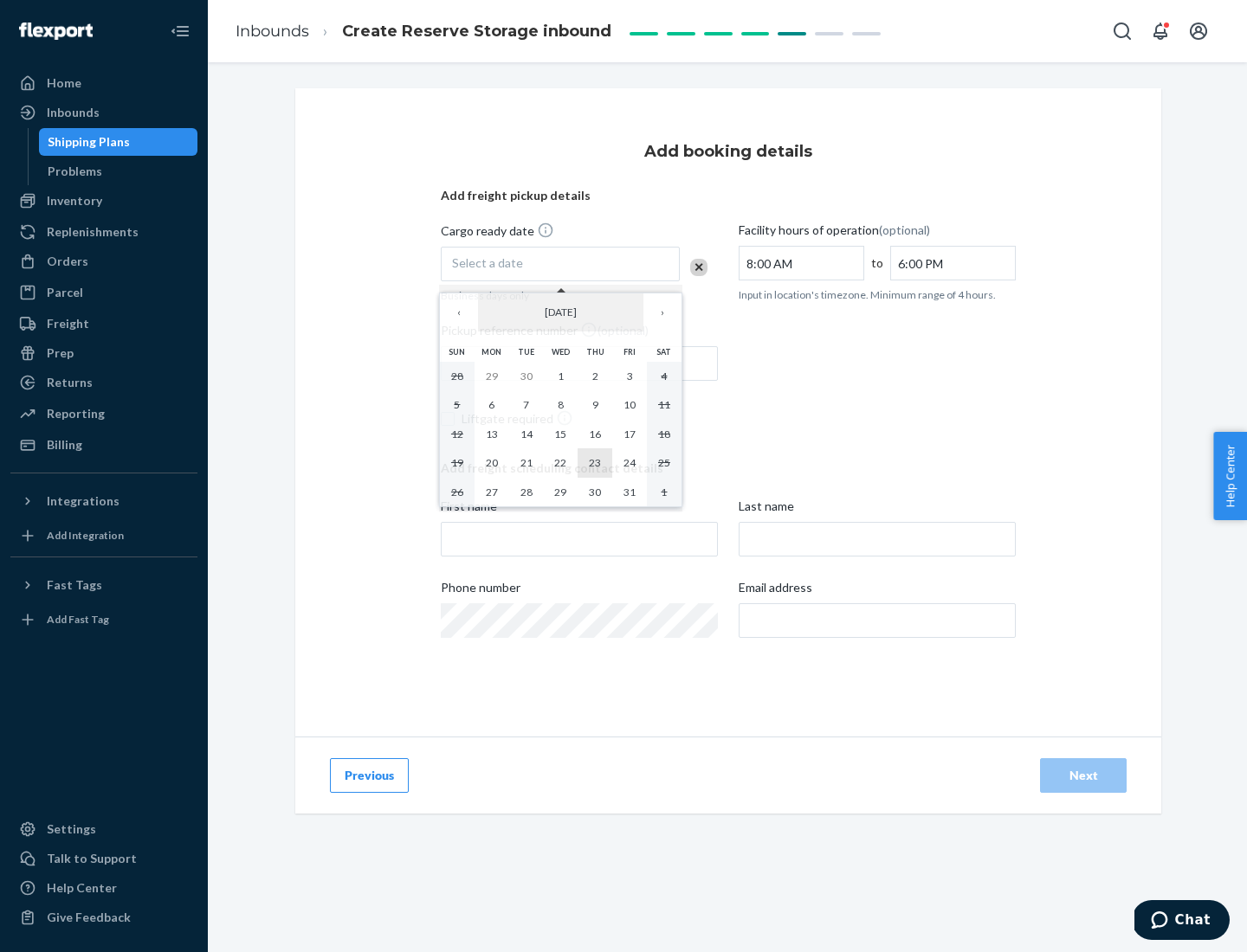
click at [595, 462] on abbr "23" at bounding box center [594, 462] width 12 height 13
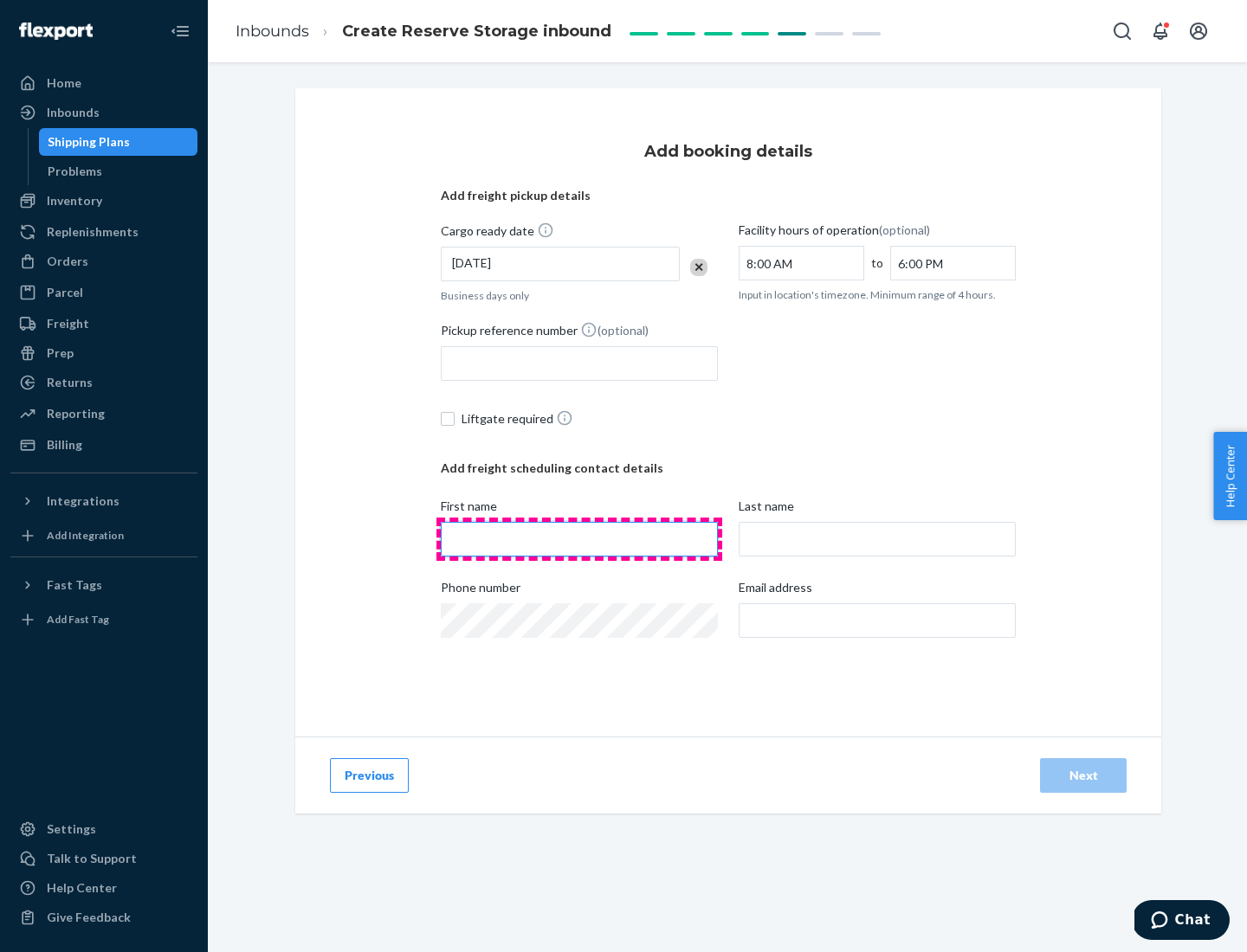
click at [580, 539] on input "First name" at bounding box center [579, 539] width 277 height 34
type input "[PERSON_NAME]"
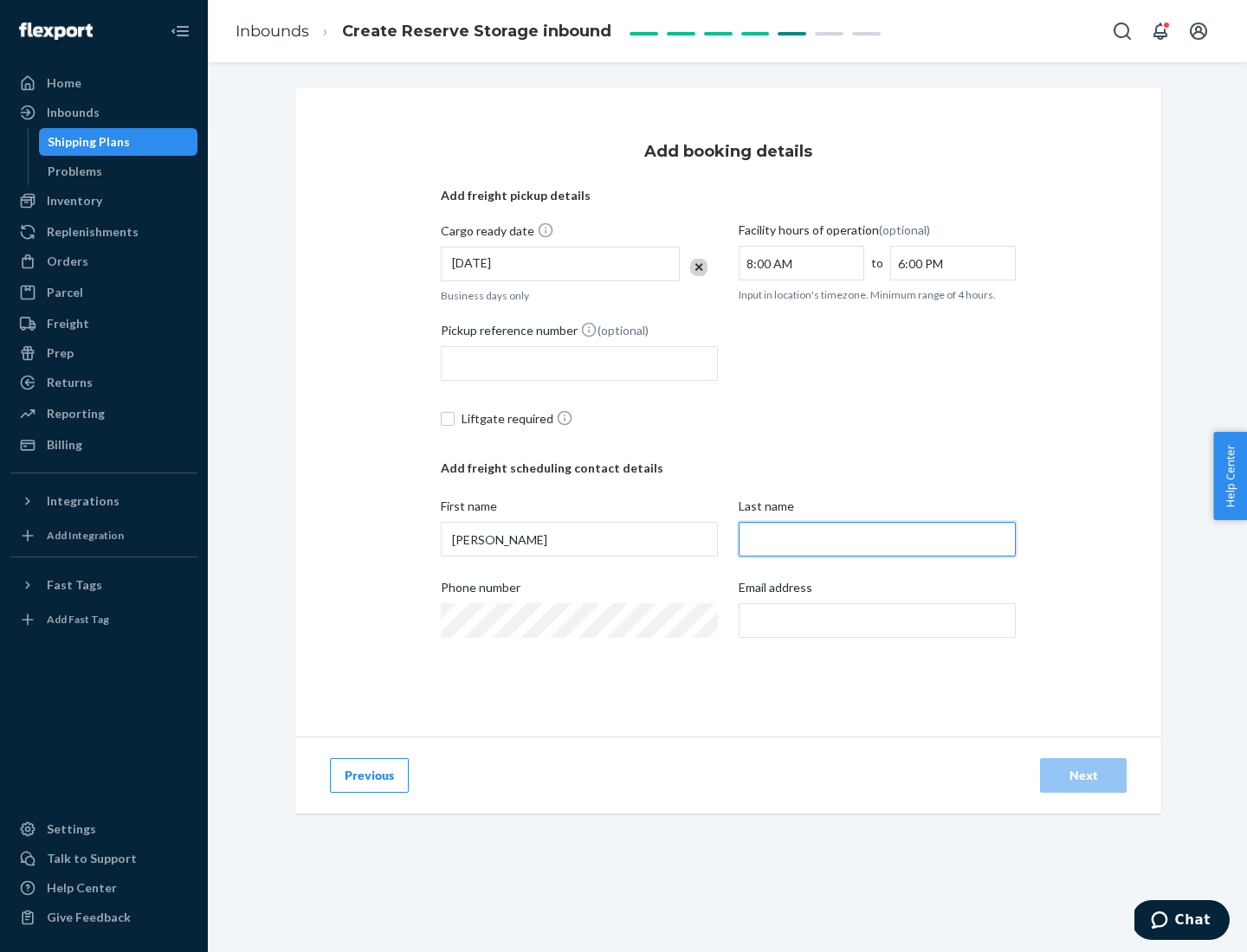
click at [877, 539] on input "Last name" at bounding box center [876, 539] width 277 height 34
type input "Doe"
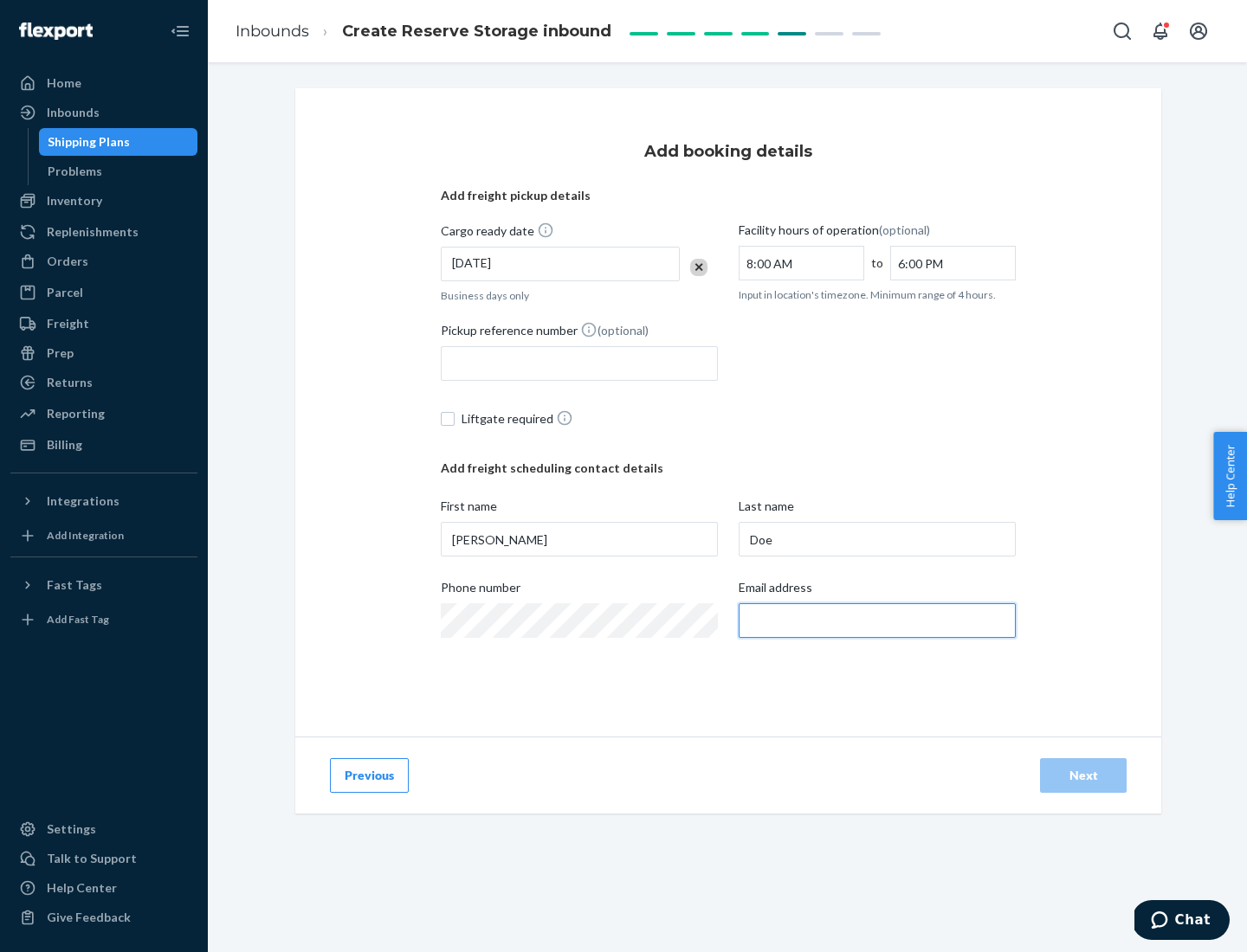
click at [877, 621] on input "Email address" at bounding box center [876, 620] width 277 height 34
type input "[EMAIL_ADDRESS][DOMAIN_NAME]"
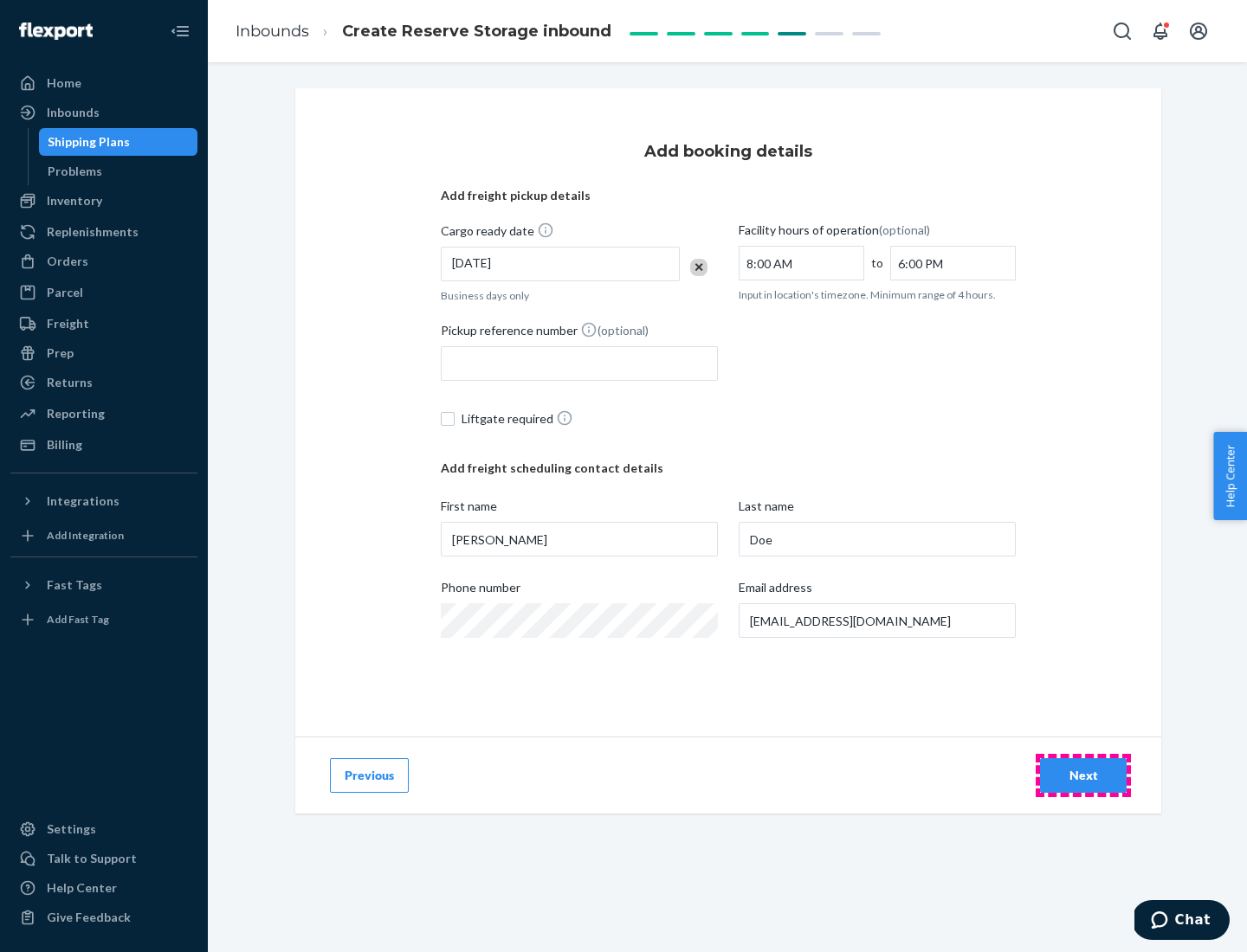
click at [1083, 776] on div "Next" at bounding box center [1083, 775] width 57 height 17
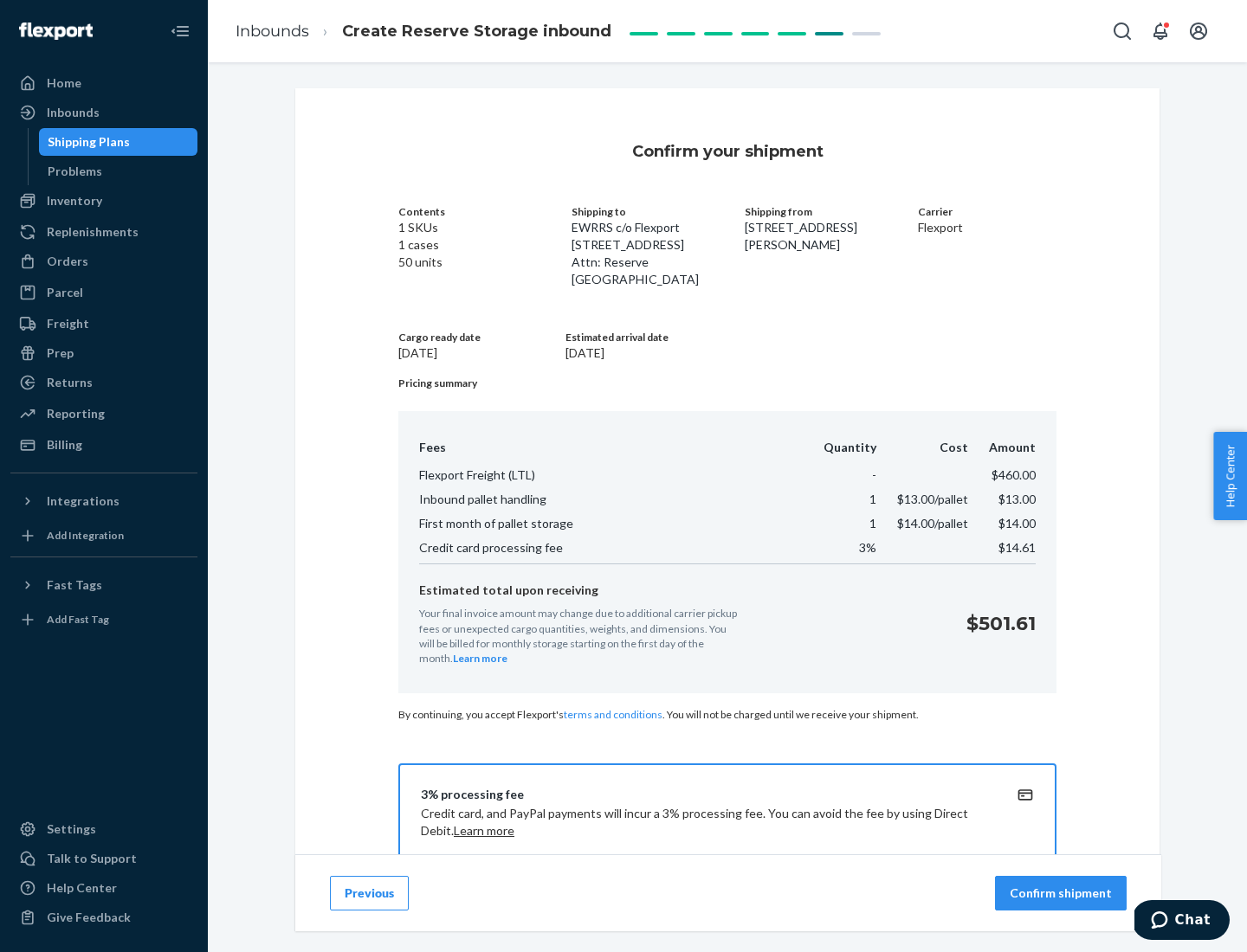
scroll to position [250, 0]
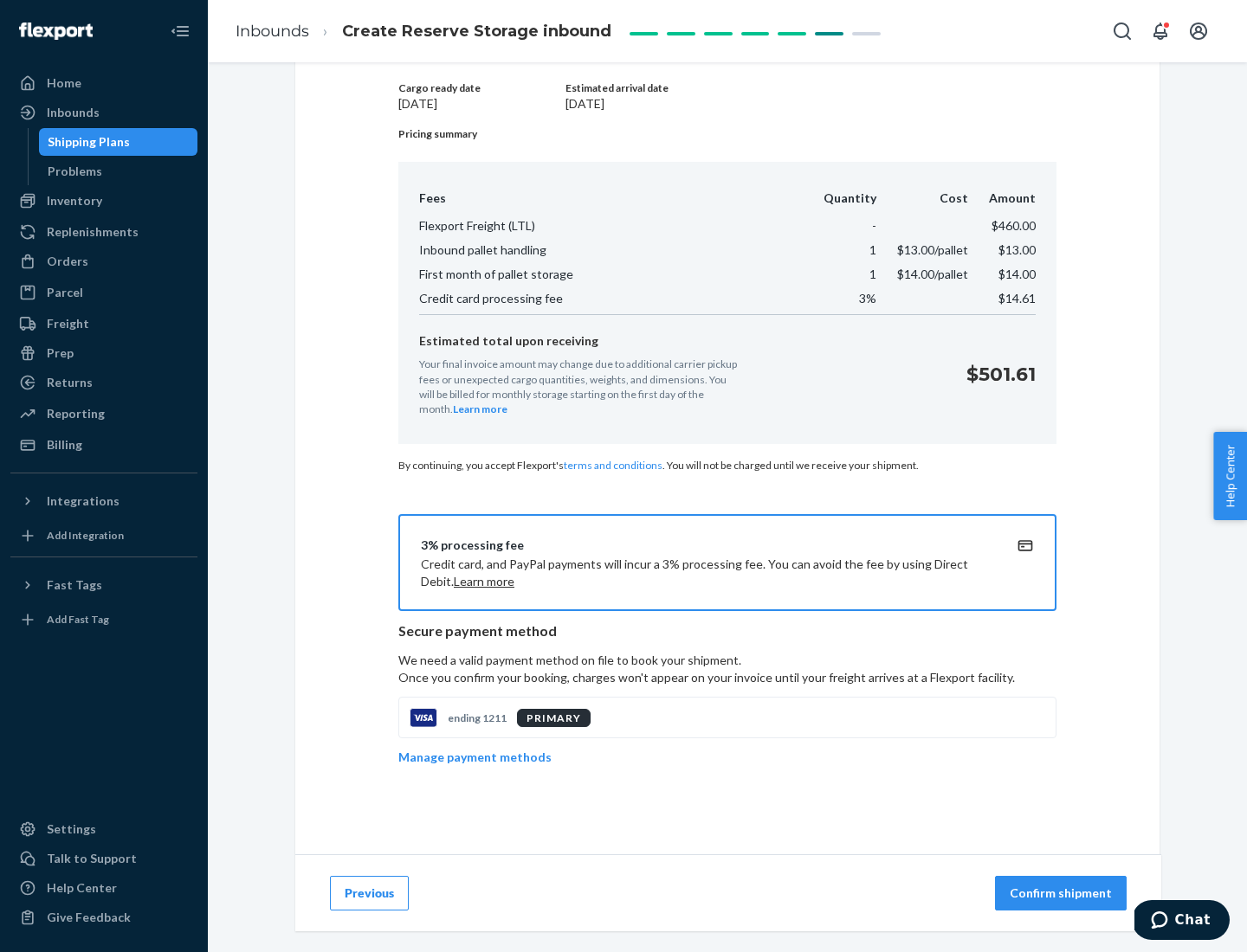
click at [1062, 893] on p "Confirm shipment" at bounding box center [1060, 893] width 102 height 17
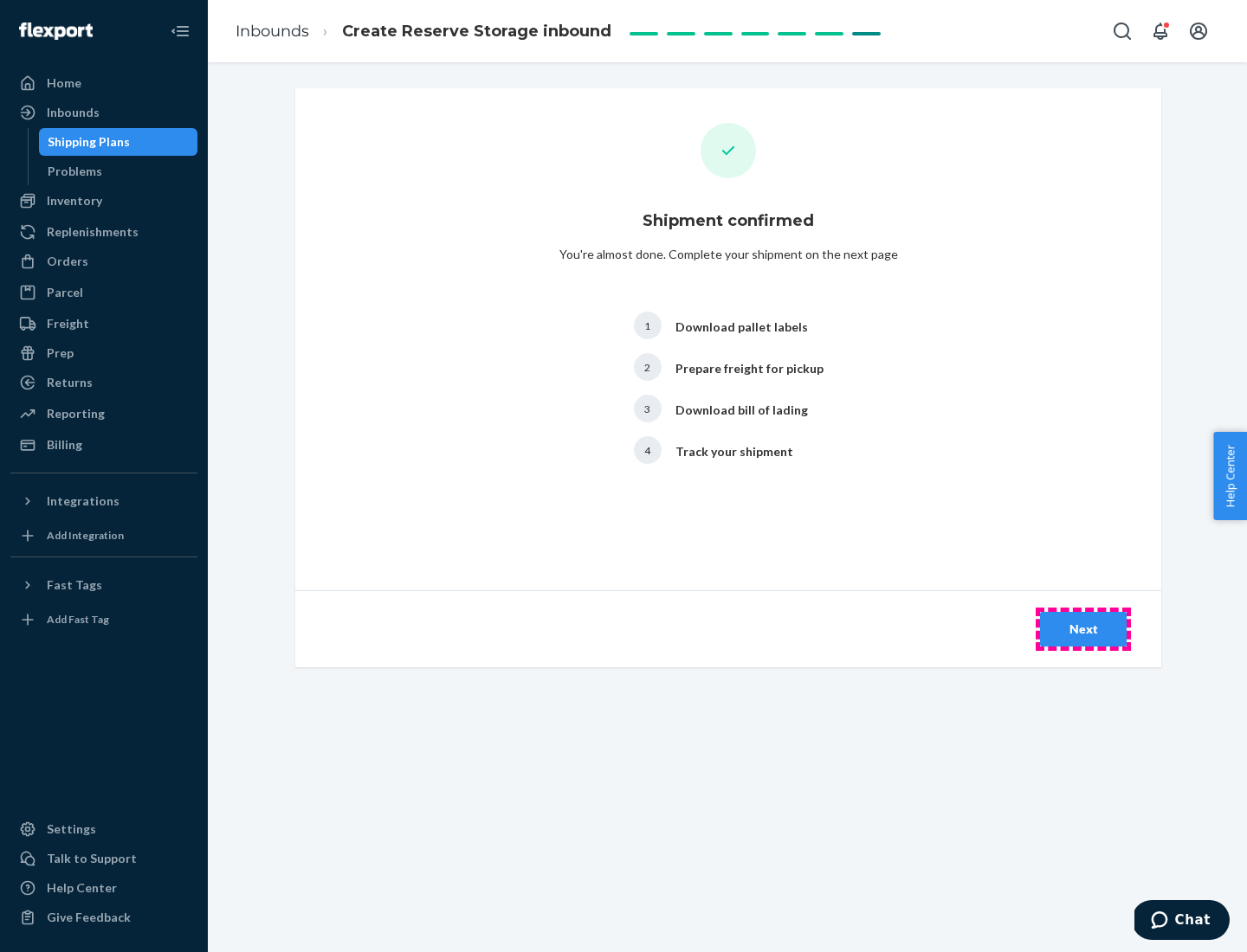
click at [1083, 629] on div "Next" at bounding box center [1083, 629] width 57 height 17
